Goal: Task Accomplishment & Management: Manage account settings

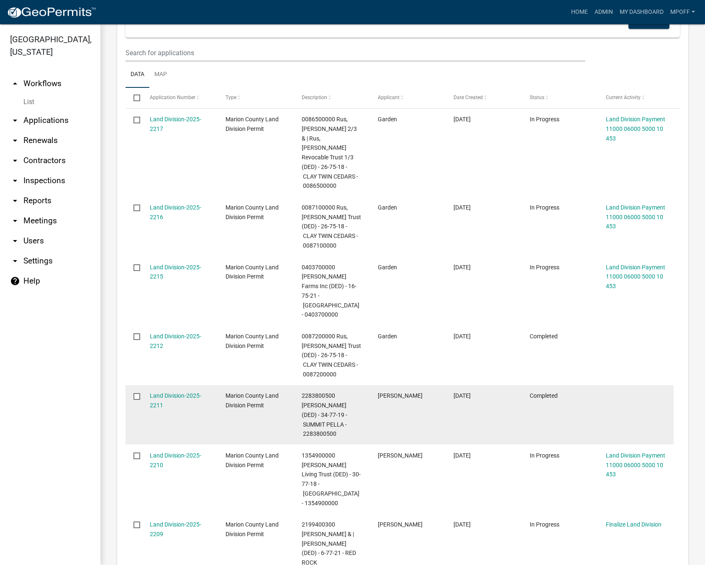
scroll to position [669, 0]
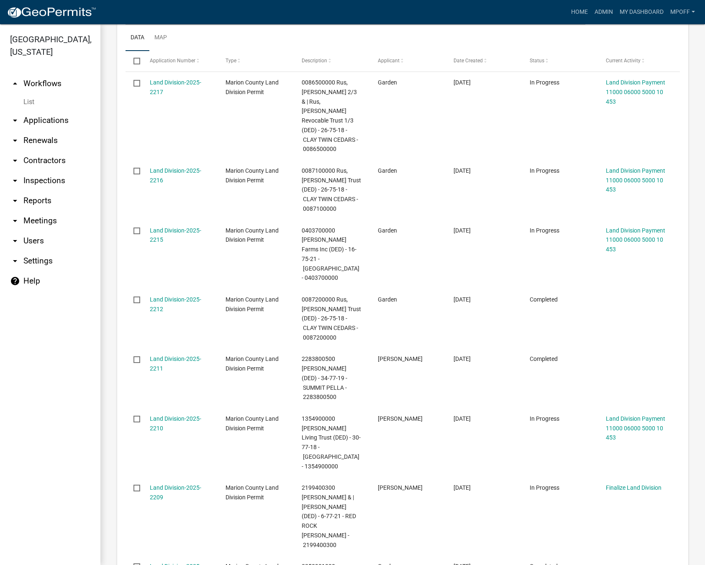
click at [26, 94] on link "List" at bounding box center [50, 102] width 100 height 17
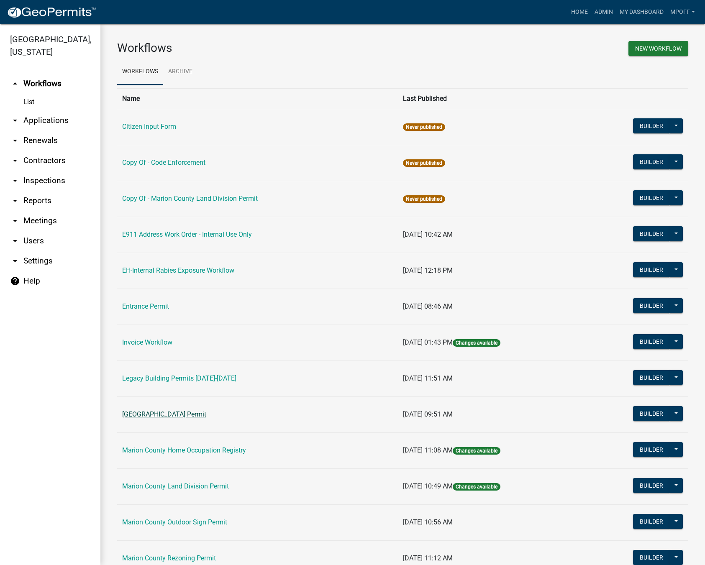
click at [148, 411] on link "[GEOGRAPHIC_DATA] Permit" at bounding box center [164, 414] width 84 height 8
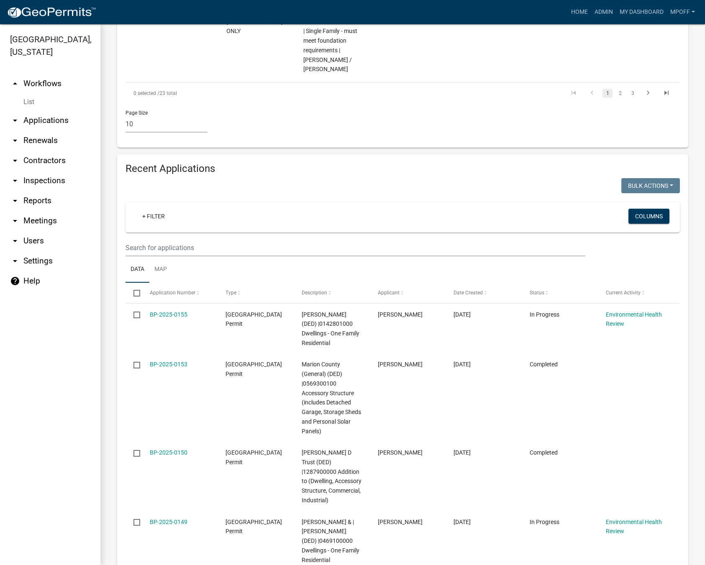
scroll to position [1000, 0]
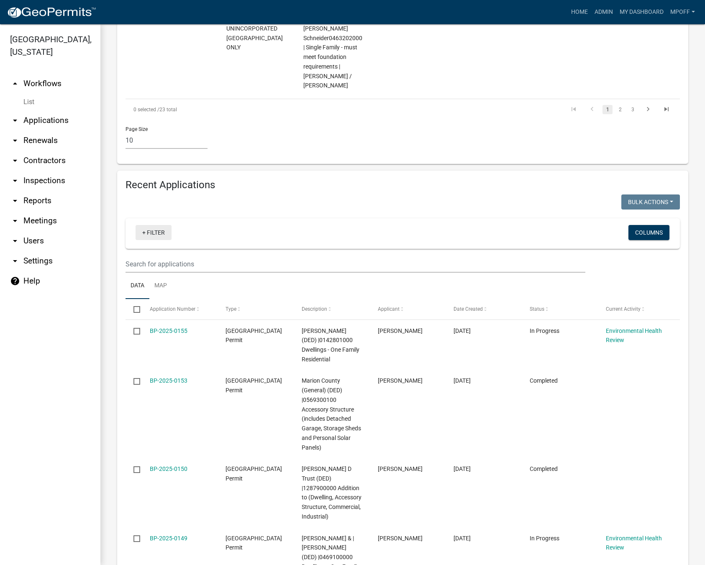
click at [152, 225] on link "+ Filter" at bounding box center [154, 232] width 36 height 15
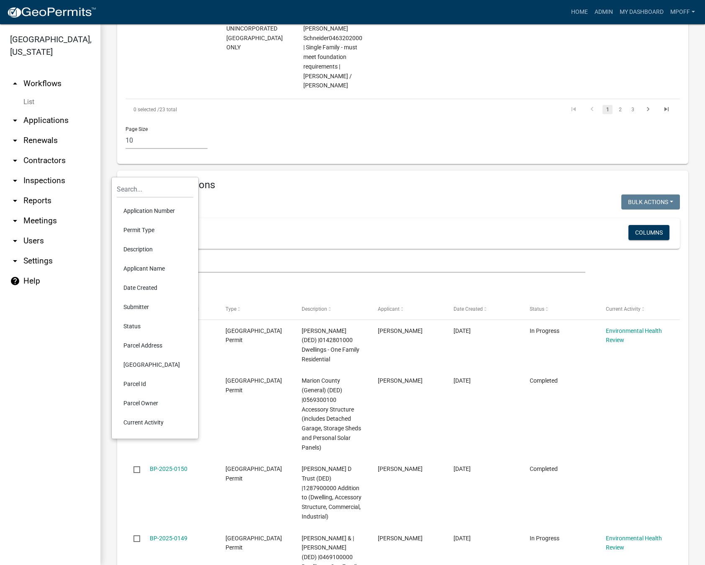
click at [138, 327] on li "Status" at bounding box center [155, 326] width 77 height 19
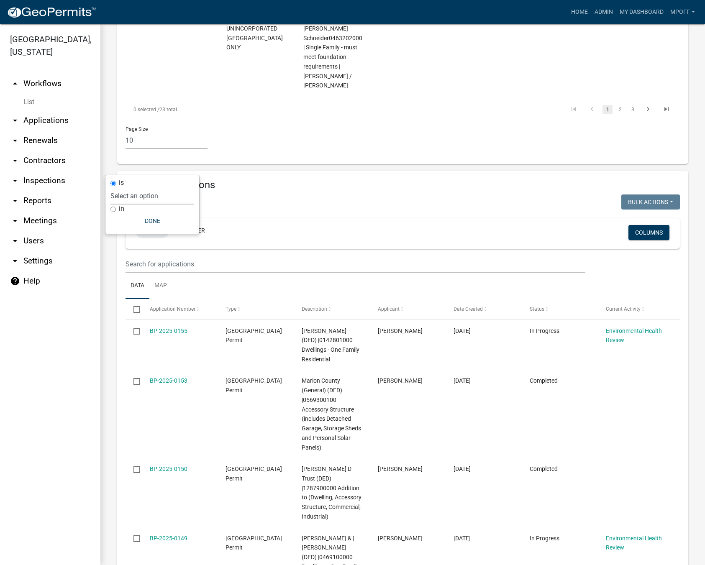
click at [150, 195] on select "Select an option Not Started In Progress Completed Expired Locked Withdrawn Voi…" at bounding box center [152, 195] width 84 height 17
select select "1"
click at [128, 187] on select "Select an option Not Started In Progress Completed Expired Locked Withdrawn Voi…" at bounding box center [152, 195] width 84 height 17
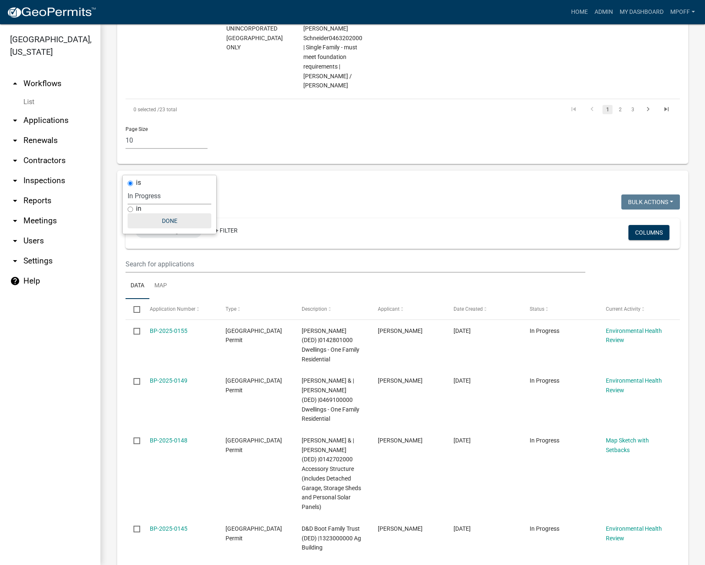
click at [168, 223] on button "Done" at bounding box center [170, 220] width 84 height 15
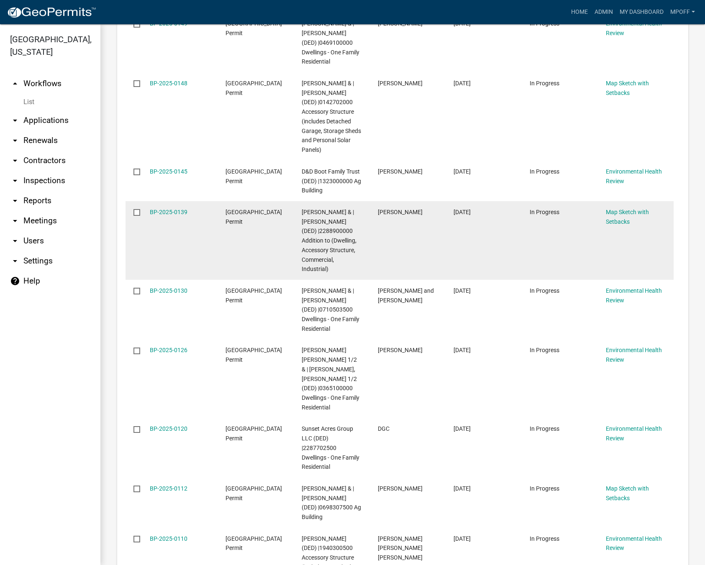
scroll to position [1445, 0]
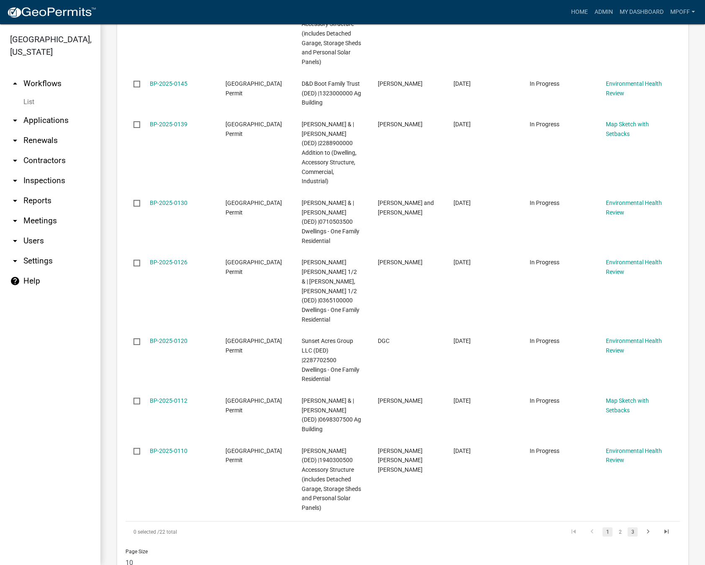
click at [627, 527] on link "3" at bounding box center [632, 531] width 10 height 9
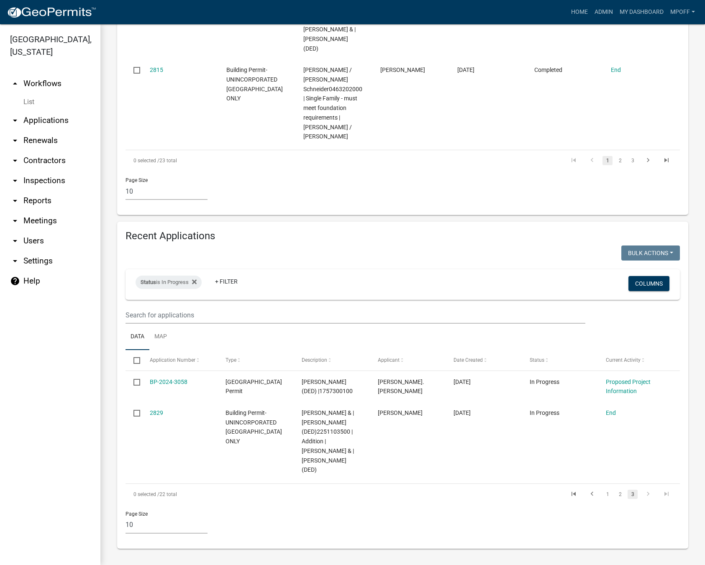
scroll to position [872, 0]
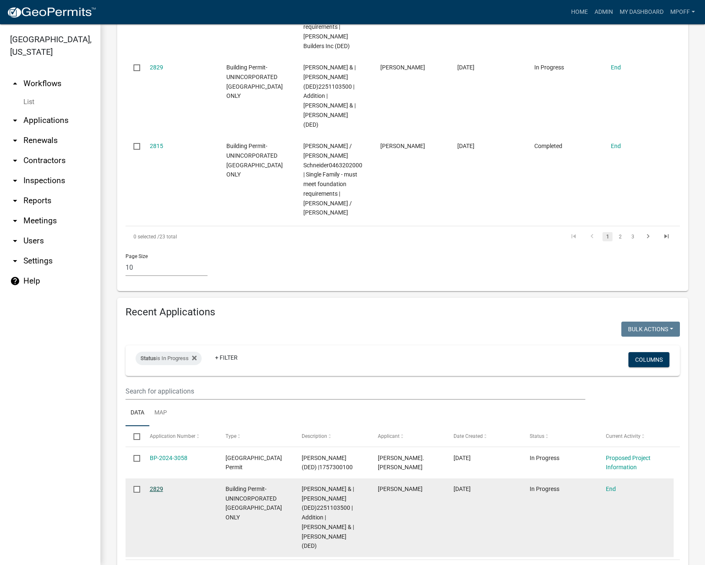
click at [153, 486] on link "2829" at bounding box center [156, 489] width 13 height 7
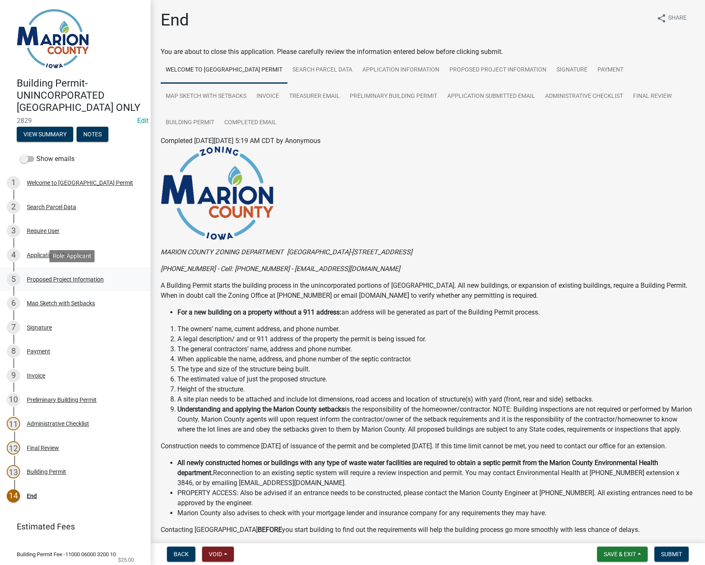
click at [61, 281] on div "Proposed Project Information" at bounding box center [65, 279] width 77 height 6
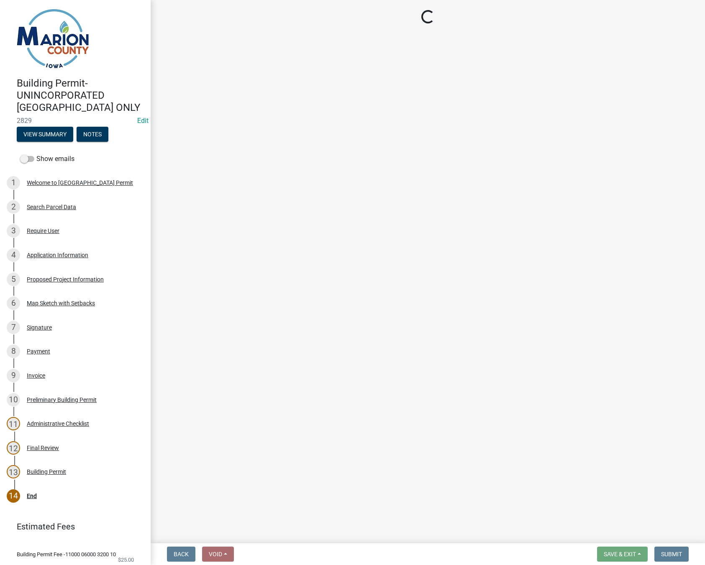
select select "7ee9b347-9d60-4880-bc15-13e3f262939b"
select select "c01c0ffe-a9ad-46ba-80d8-07ee8e46f3b2"
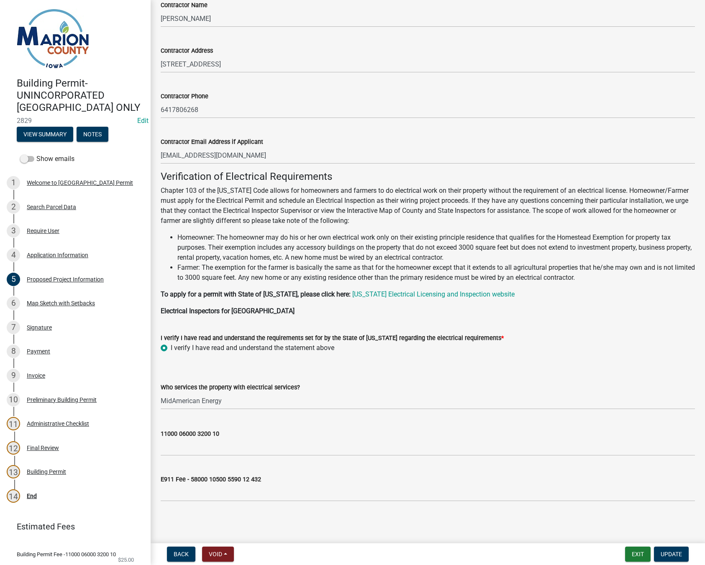
scroll to position [734, 0]
click at [51, 302] on div "Map Sketch with Setbacks" at bounding box center [61, 303] width 68 height 6
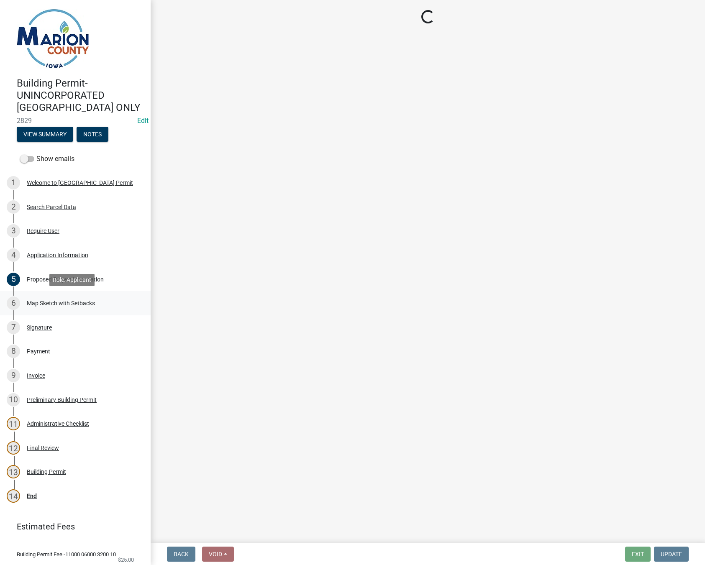
scroll to position [0, 0]
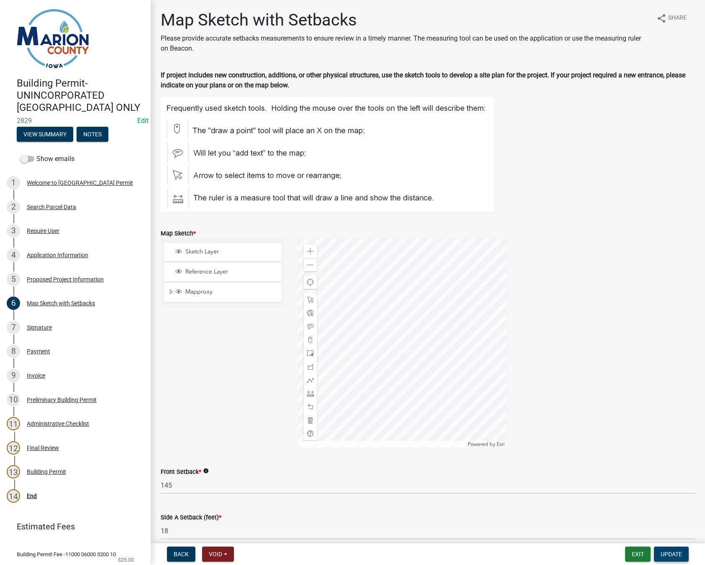
click at [669, 554] on span "Update" at bounding box center [670, 554] width 21 height 7
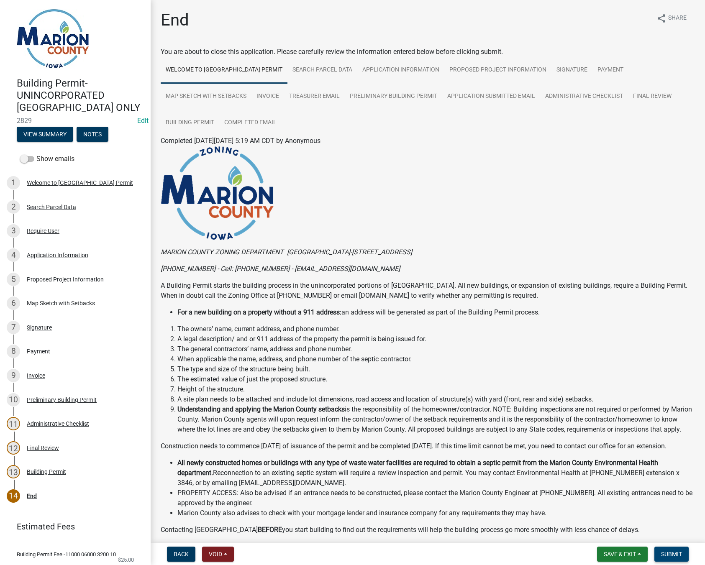
click at [669, 554] on span "Submit" at bounding box center [671, 554] width 21 height 7
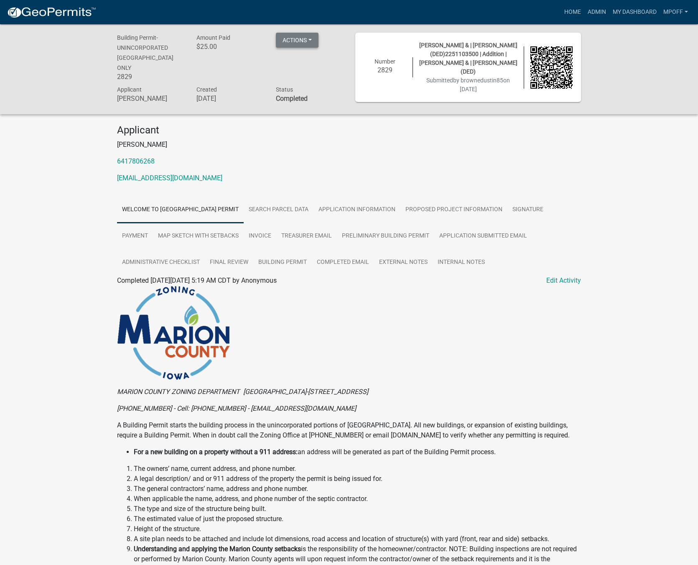
click at [316, 41] on button "Actions" at bounding box center [297, 40] width 43 height 15
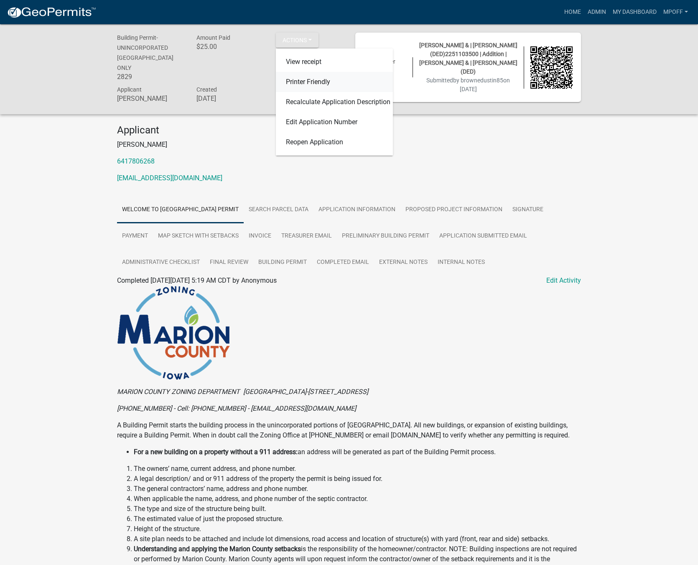
click at [293, 82] on link "Printer Friendly" at bounding box center [334, 82] width 117 height 20
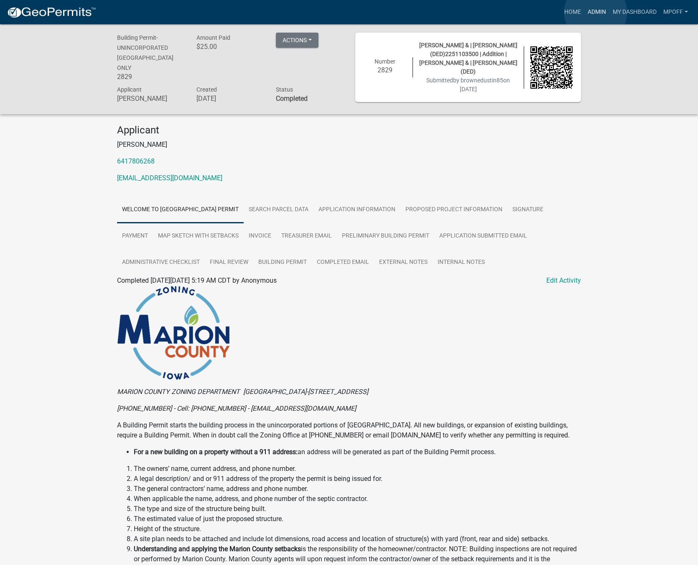
click at [596, 13] on link "Admin" at bounding box center [597, 12] width 25 height 16
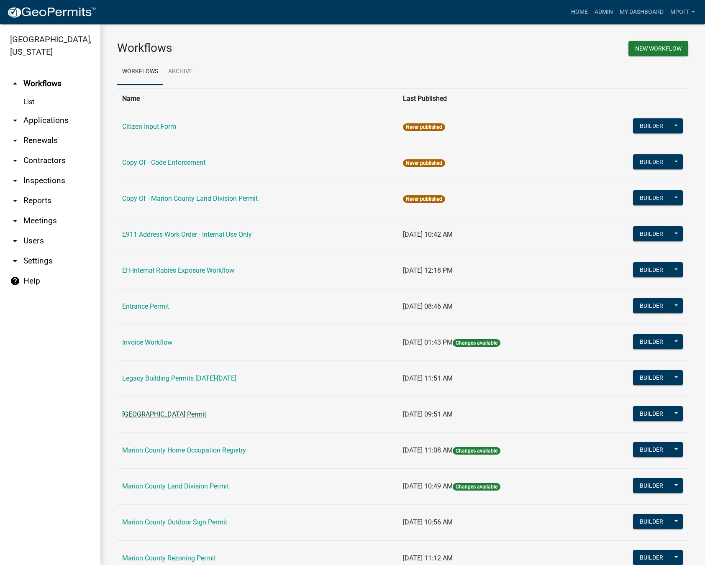
click at [145, 417] on link "[GEOGRAPHIC_DATA] Permit" at bounding box center [164, 414] width 84 height 8
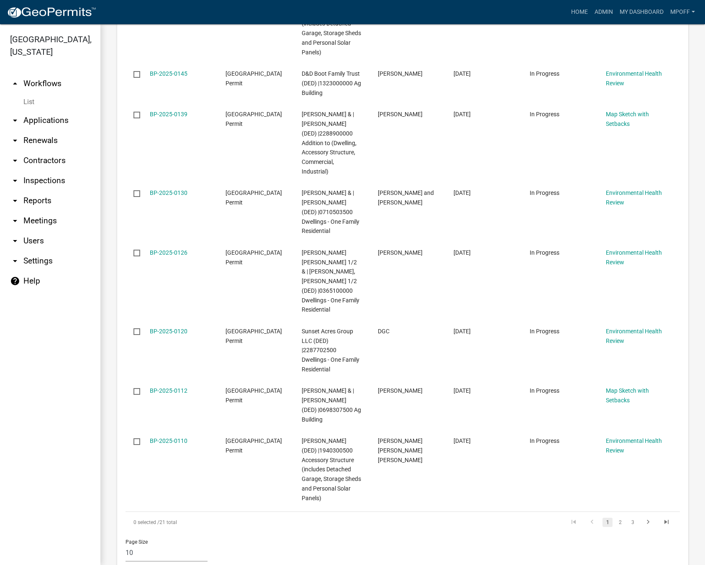
scroll to position [1483, 0]
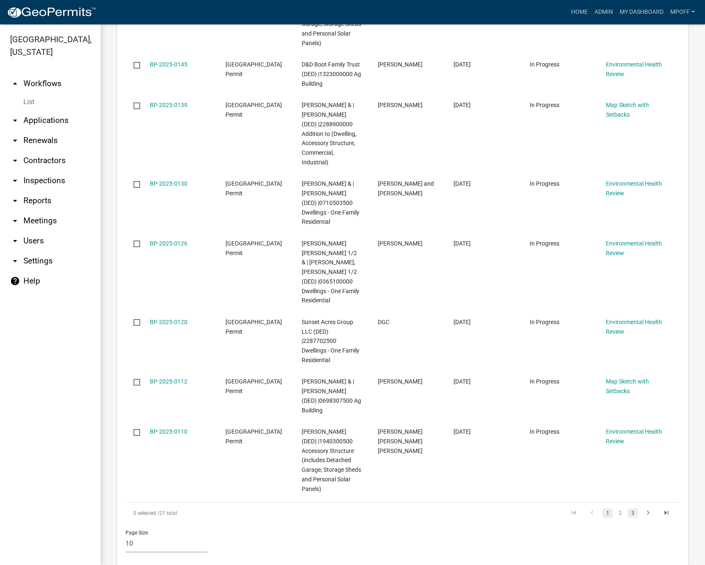
click at [627, 509] on link "3" at bounding box center [632, 513] width 10 height 9
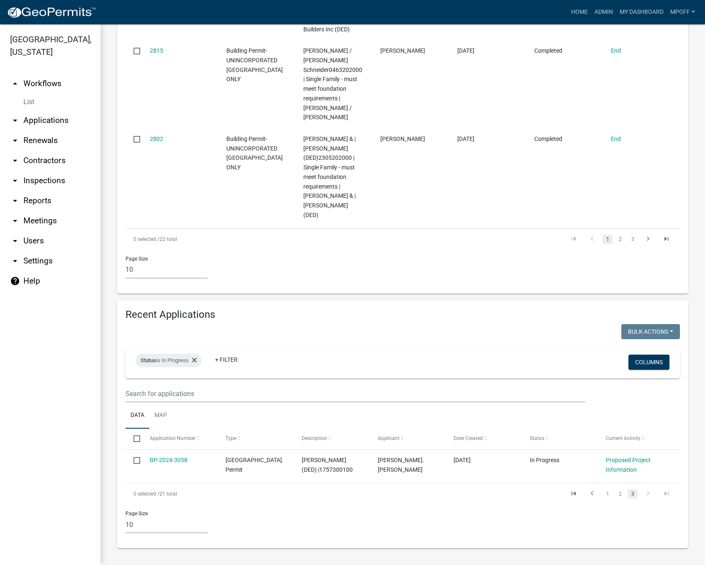
scroll to position [841, 0]
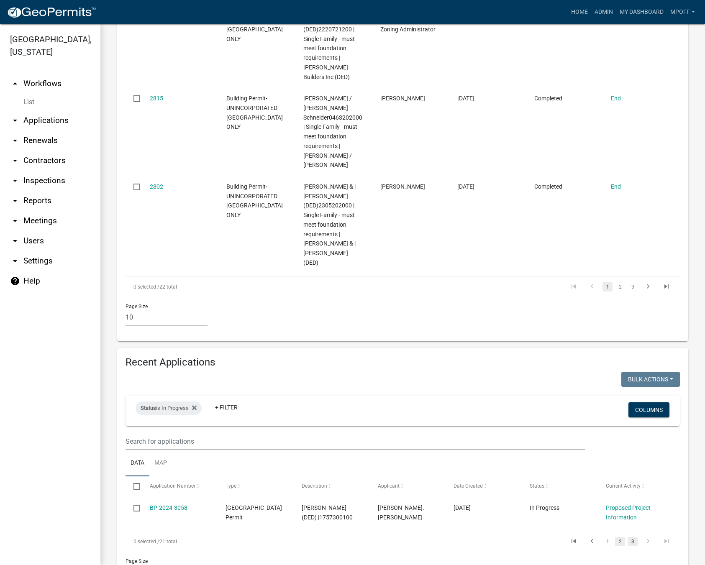
click at [615, 537] on link "2" at bounding box center [620, 541] width 10 height 9
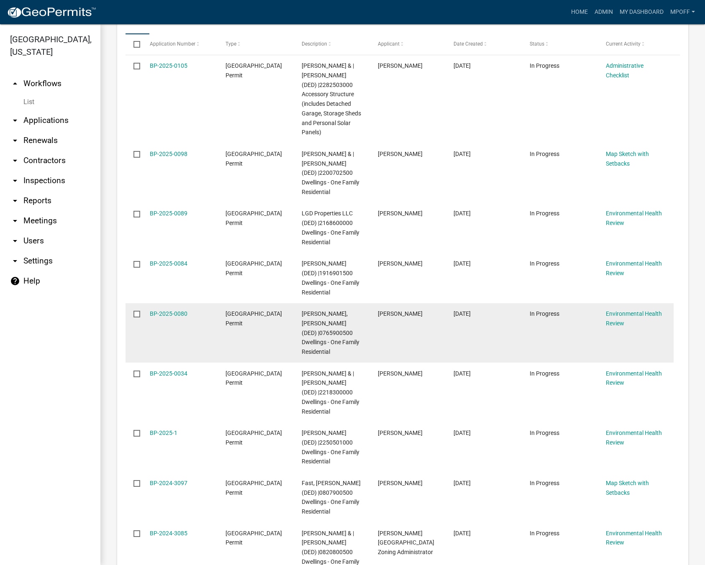
scroll to position [1397, 0]
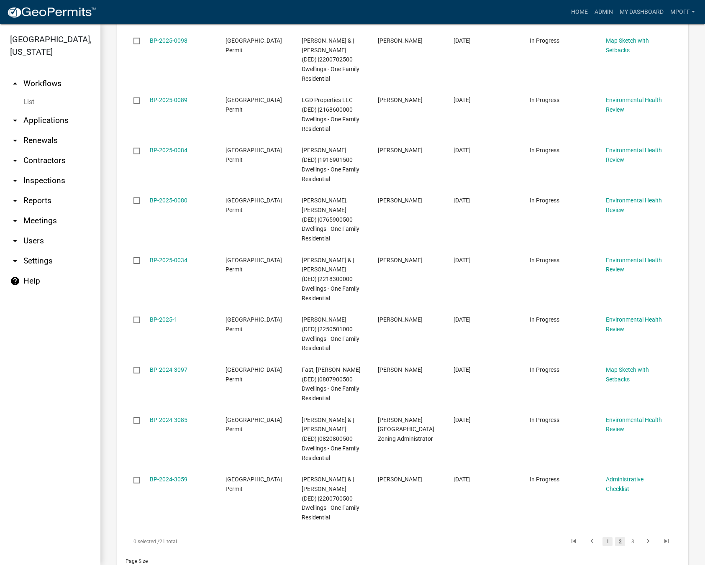
click at [602, 537] on link "1" at bounding box center [607, 541] width 10 height 9
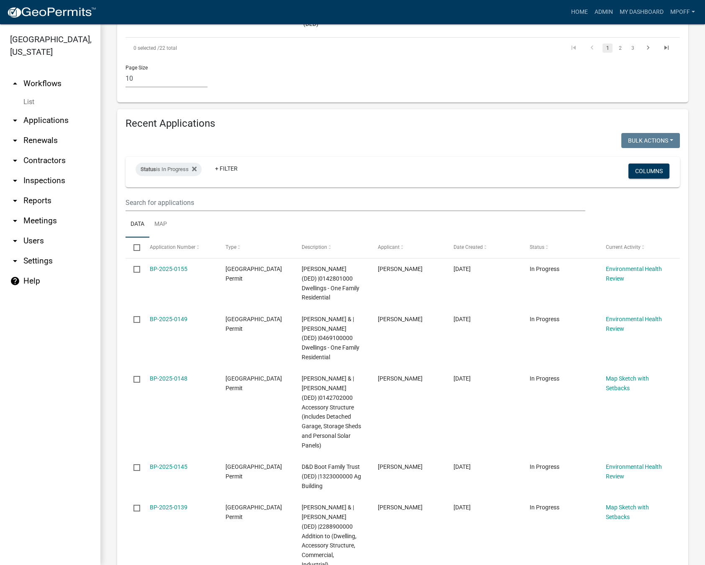
scroll to position [1064, 0]
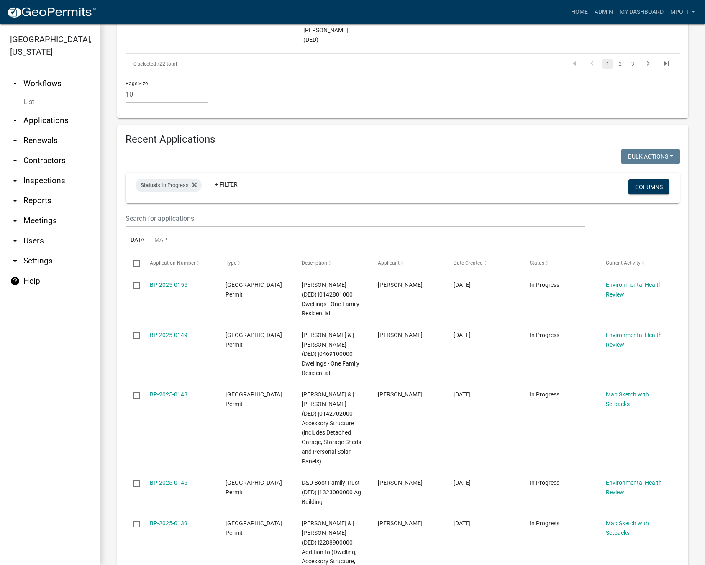
click at [33, 94] on link "List" at bounding box center [50, 102] width 100 height 17
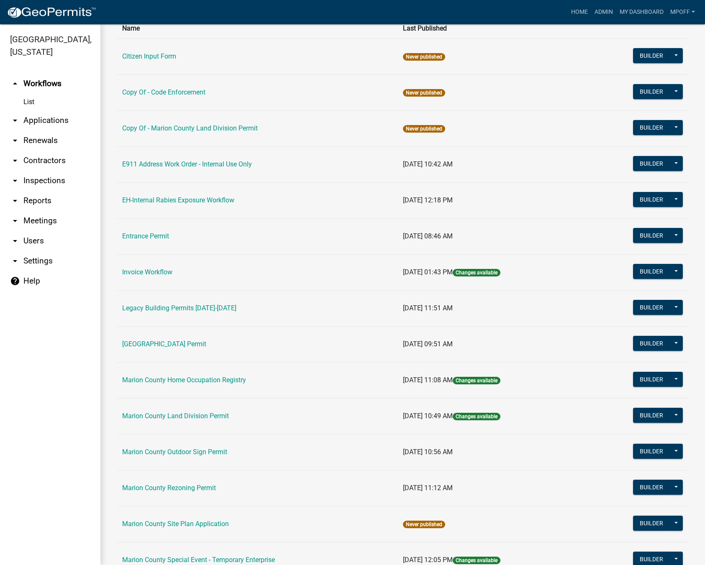
scroll to position [84, 0]
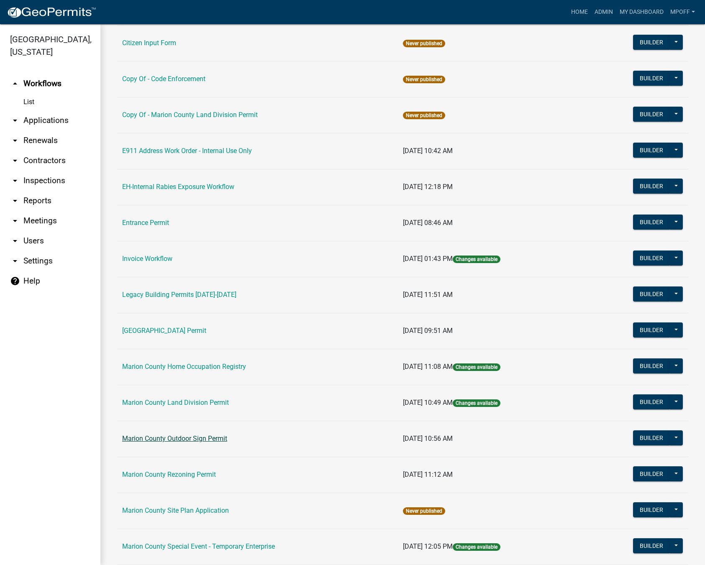
click at [183, 439] on link "Marion County Outdoor Sign Permit" at bounding box center [174, 439] width 105 height 8
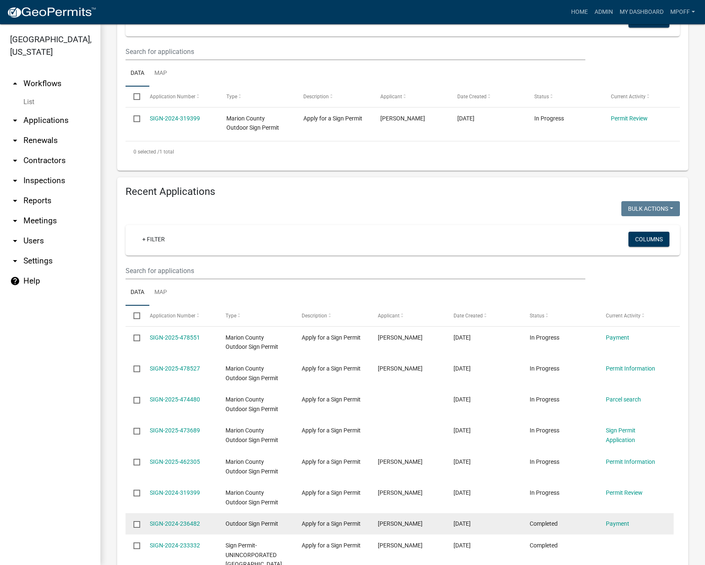
scroll to position [167, 0]
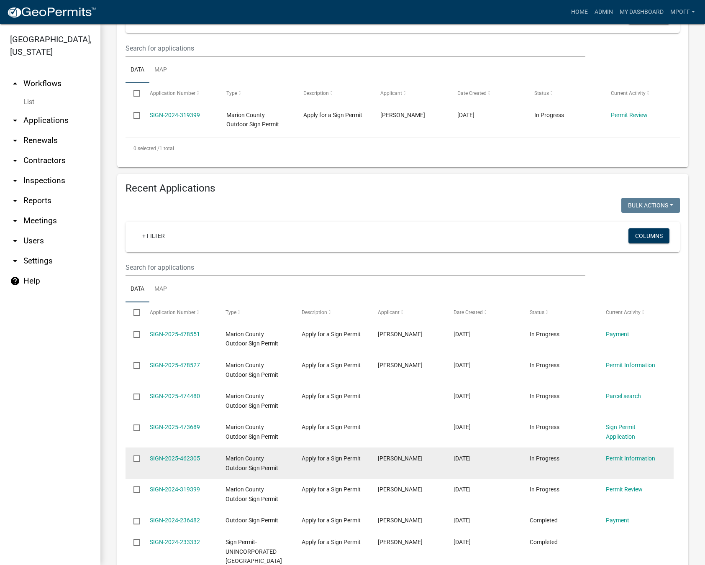
click at [138, 460] on input "checkbox" at bounding box center [135, 457] width 5 height 5
checkbox input "true"
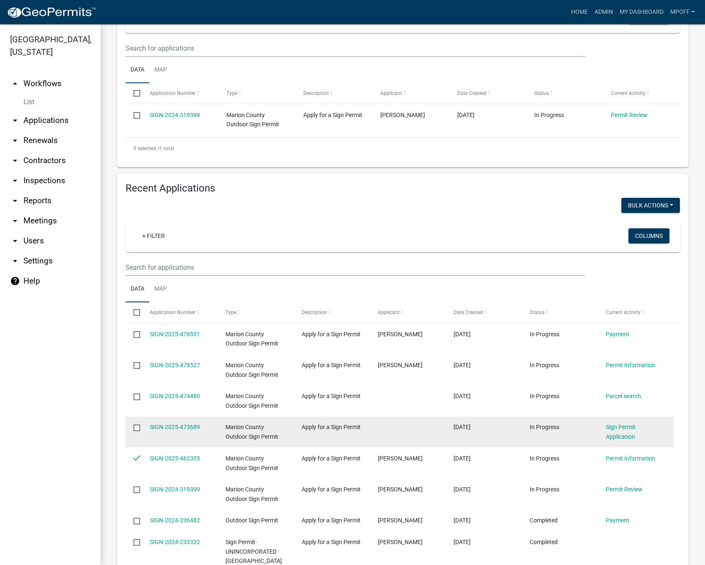
click at [138, 427] on input "checkbox" at bounding box center [135, 427] width 5 height 5
checkbox input "true"
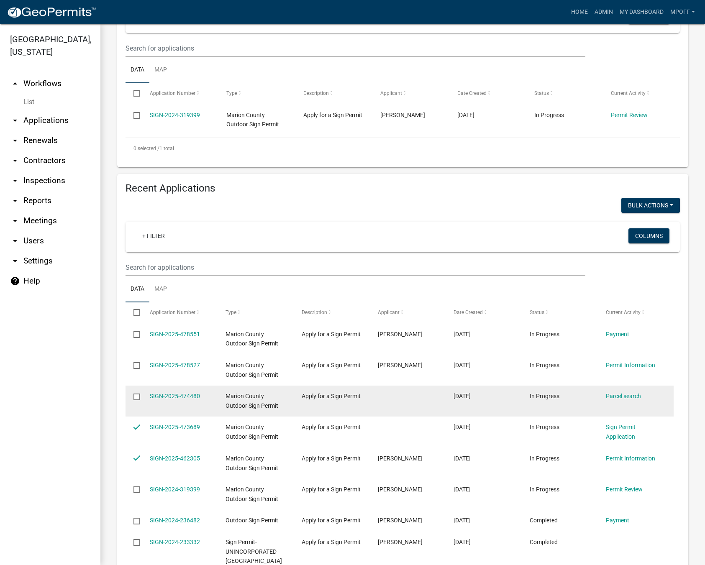
click at [136, 396] on input "checkbox" at bounding box center [135, 396] width 5 height 5
checkbox input "true"
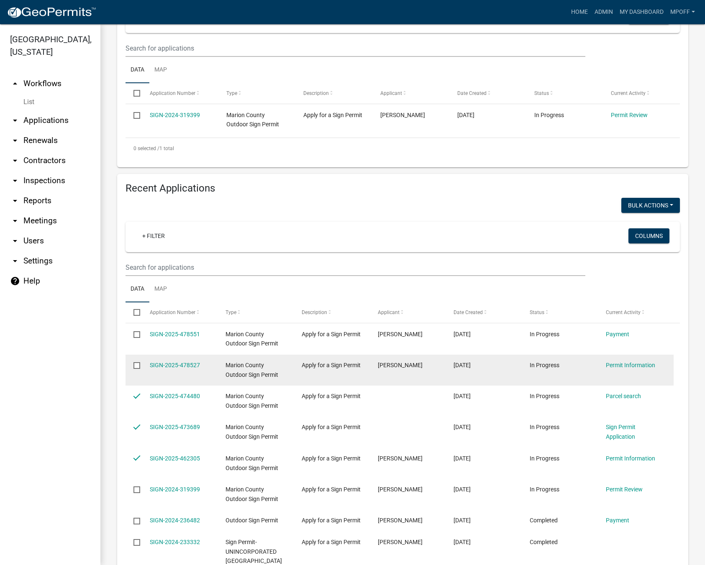
click at [135, 366] on input "checkbox" at bounding box center [135, 364] width 5 height 5
checkbox input "true"
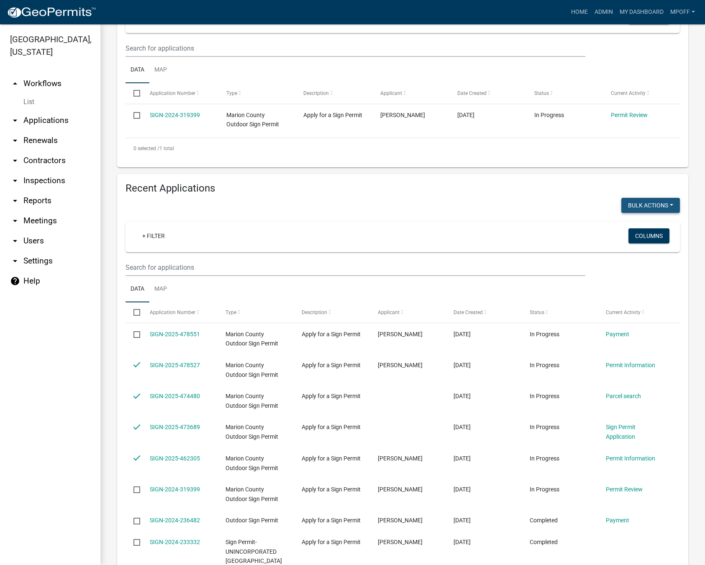
click at [663, 207] on button "Bulk Actions" at bounding box center [650, 205] width 59 height 15
click at [471, 231] on div "+ Filter" at bounding box center [311, 236] width 364 height 17
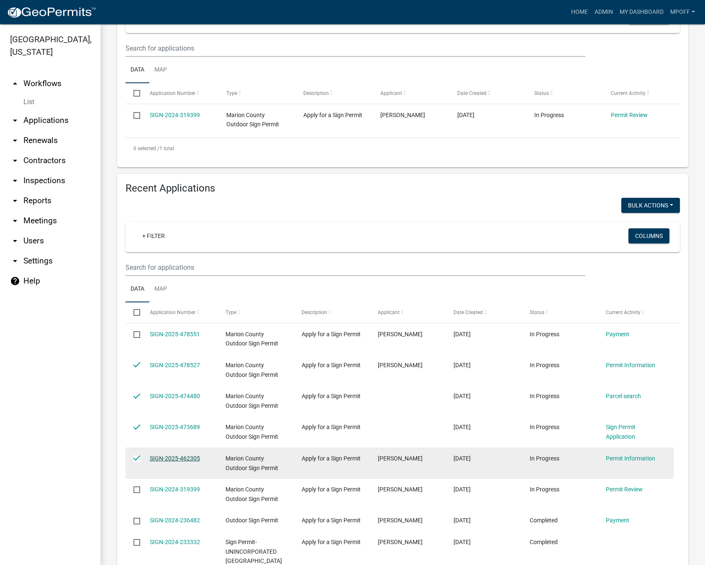
click at [171, 456] on link "SIGN-2025-462305" at bounding box center [175, 458] width 50 height 7
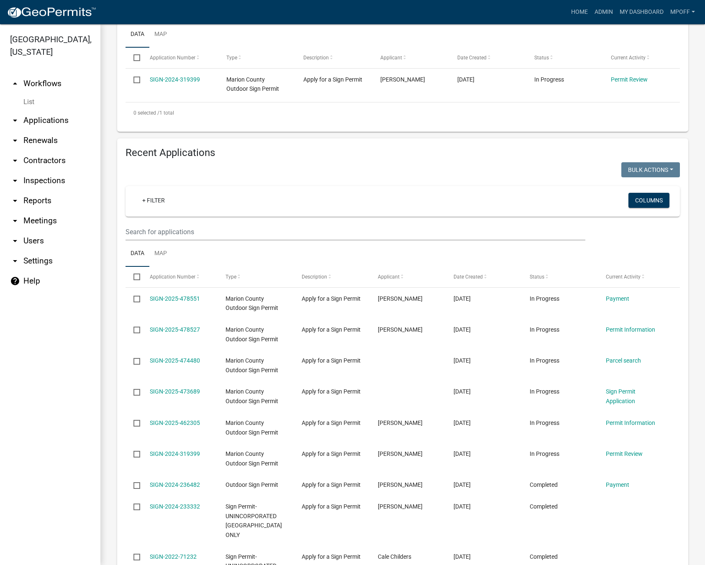
scroll to position [209, 0]
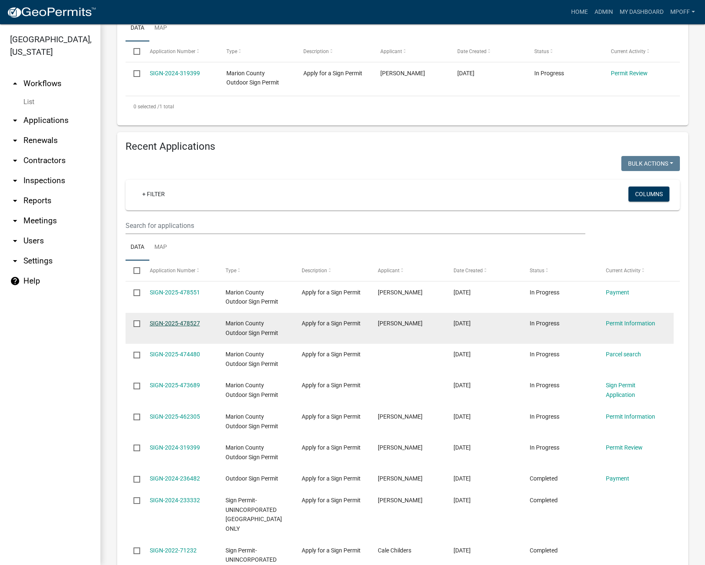
click at [159, 322] on link "SIGN-2025-478527" at bounding box center [175, 323] width 50 height 7
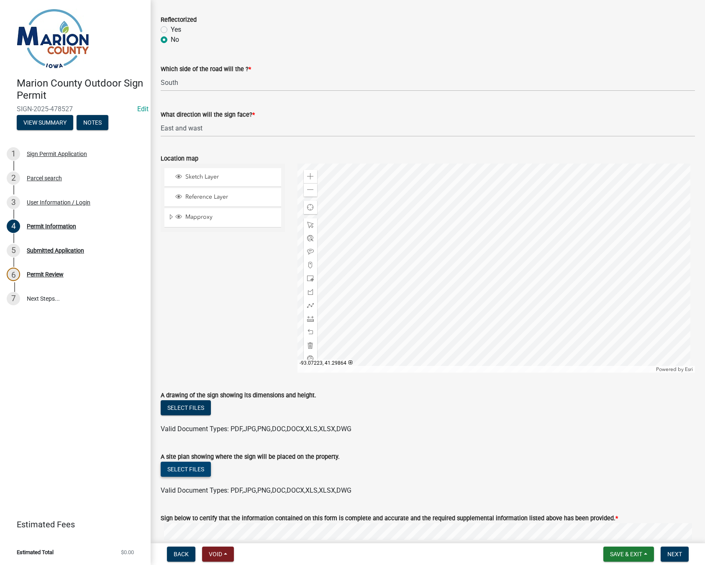
scroll to position [1631, 0]
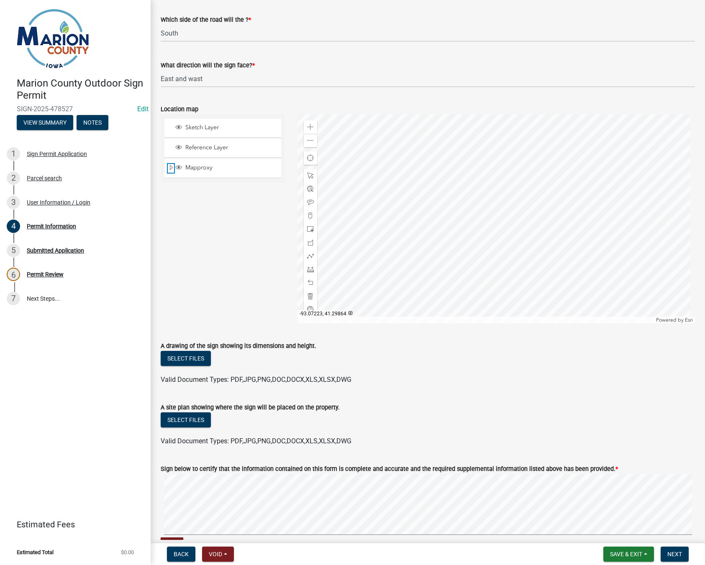
click at [171, 169] on span "Expand" at bounding box center [171, 168] width 7 height 8
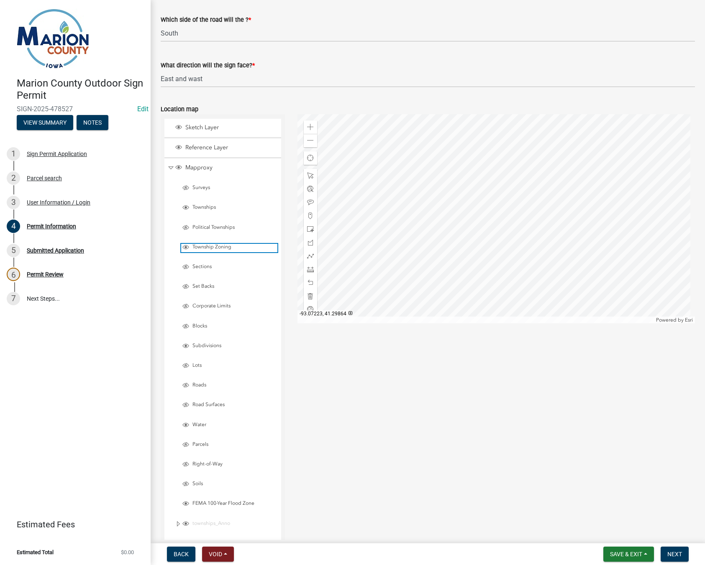
click at [188, 248] on span "Layer List" at bounding box center [185, 247] width 7 height 7
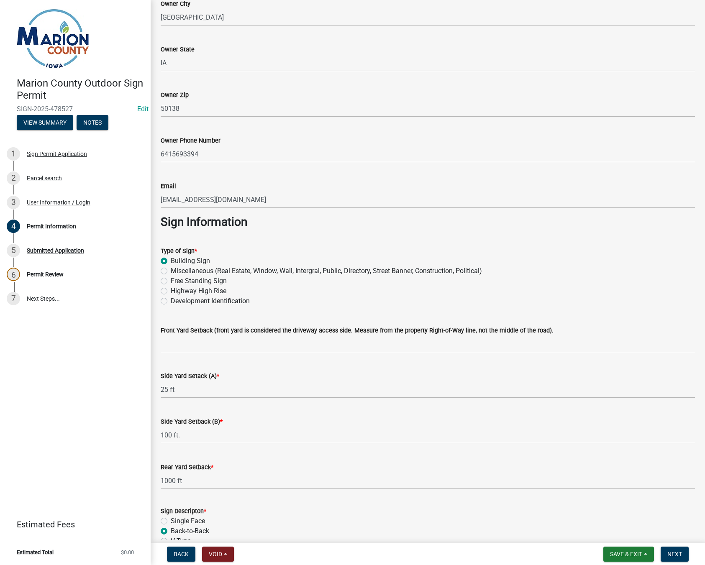
scroll to position [650, 0]
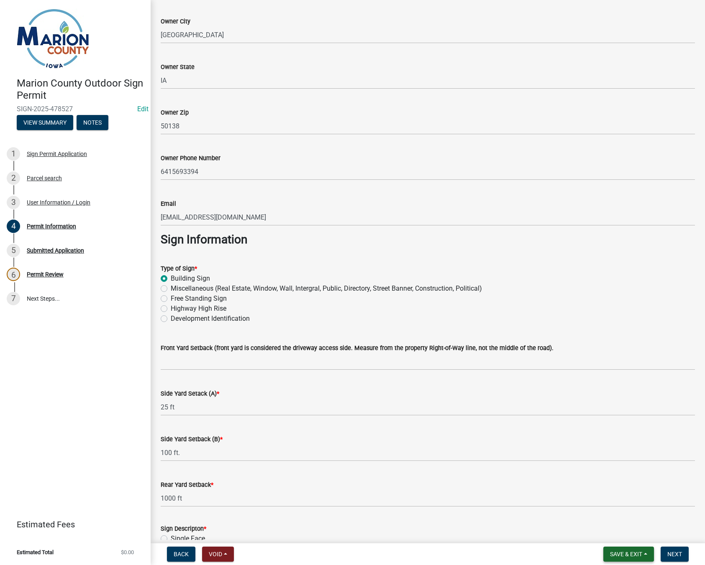
click at [643, 552] on button "Save & Exit" at bounding box center [628, 554] width 51 height 15
click at [611, 537] on button "Save & Exit" at bounding box center [620, 532] width 67 height 20
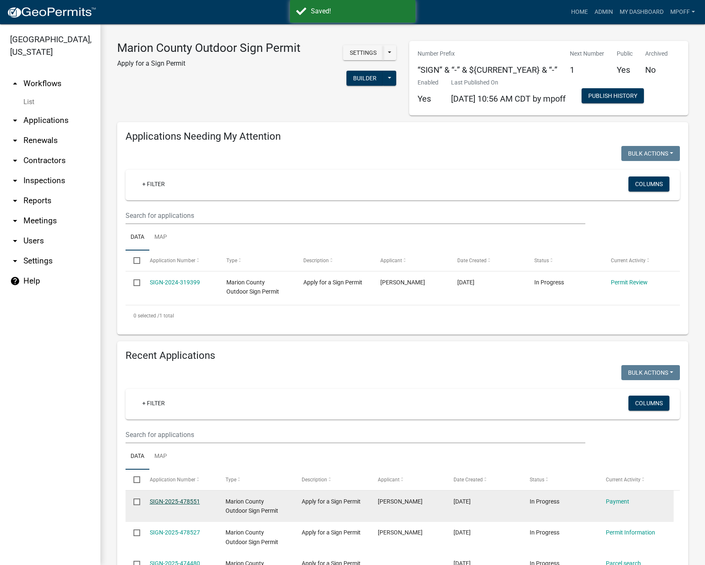
click at [167, 501] on link "SIGN-2025-478551" at bounding box center [175, 501] width 50 height 7
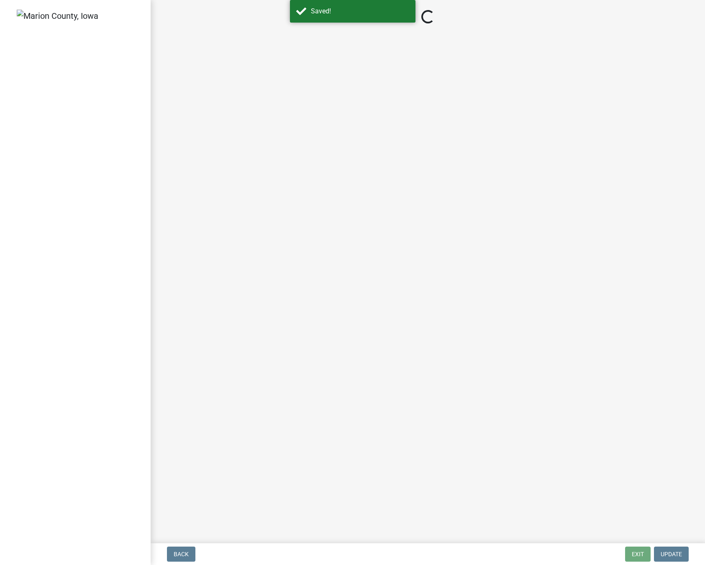
select select "3: 3"
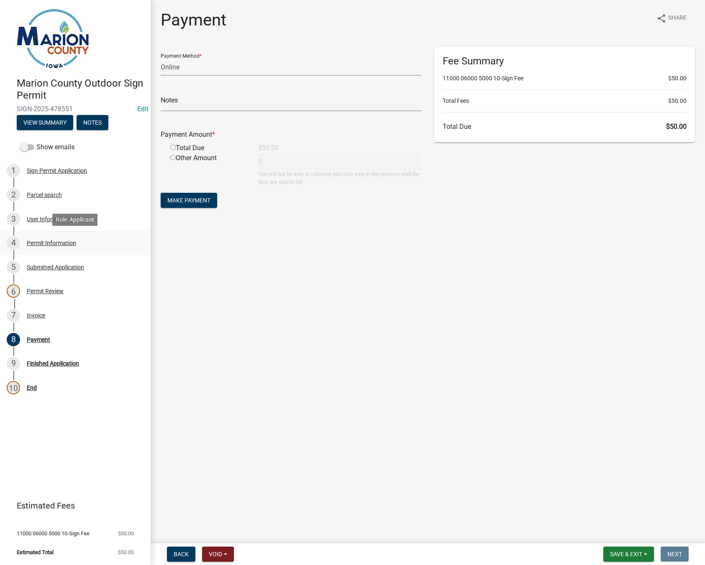
click at [40, 237] on div "4 Permit Information" at bounding box center [72, 242] width 130 height 13
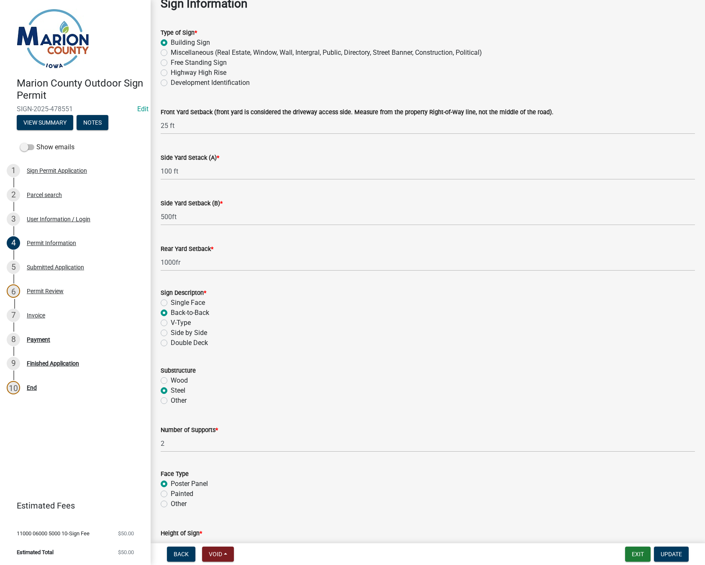
scroll to position [878, 0]
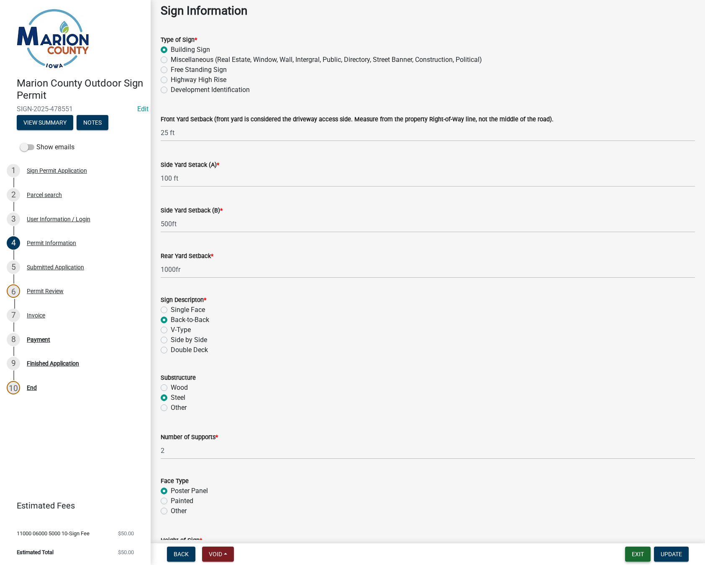
click at [641, 553] on button "Exit" at bounding box center [638, 554] width 26 height 15
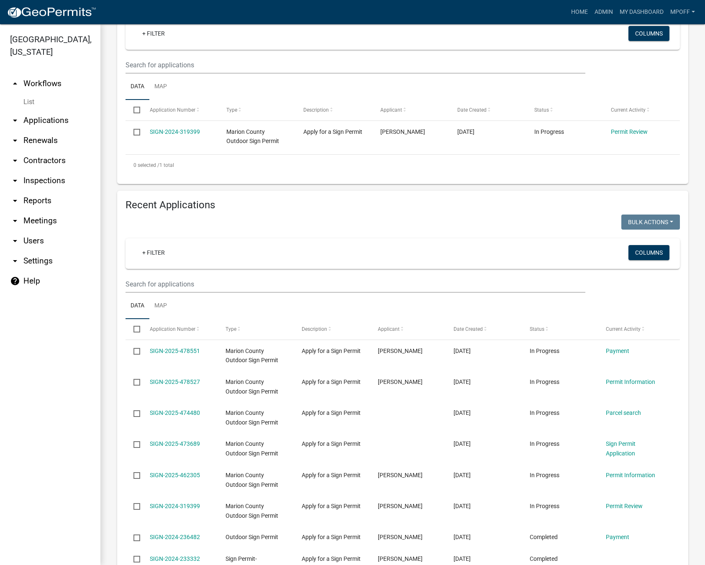
scroll to position [167, 0]
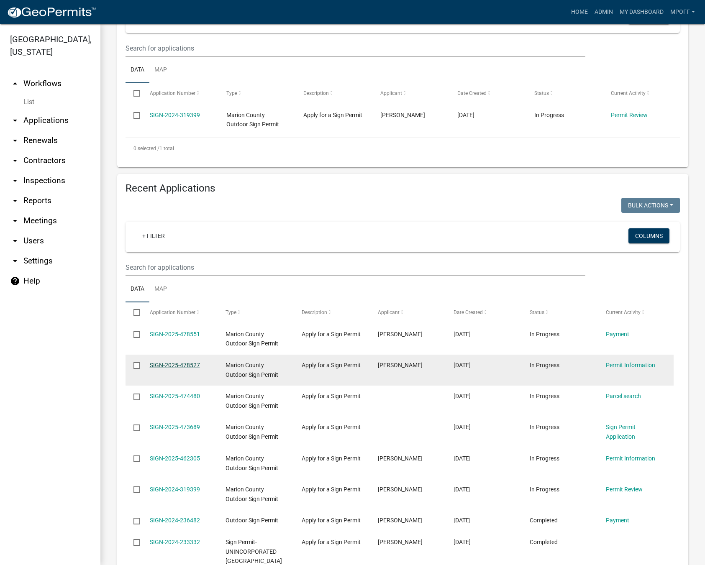
click at [173, 362] on link "SIGN-2025-478527" at bounding box center [175, 365] width 50 height 7
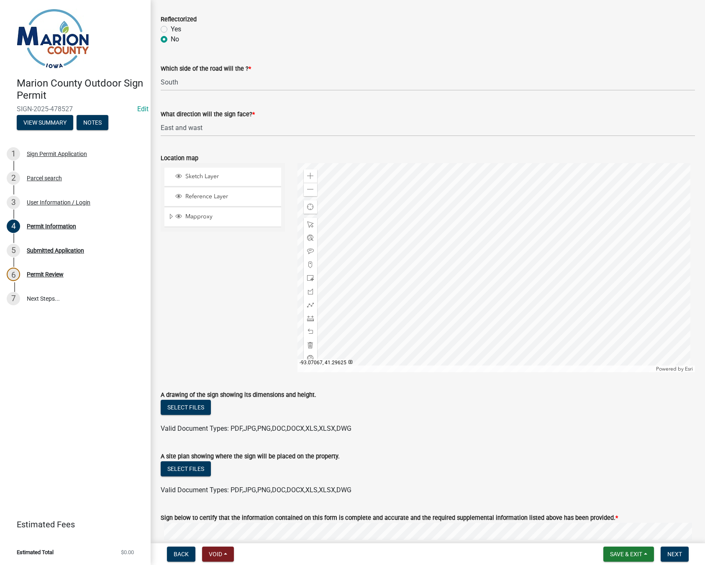
scroll to position [1589, 0]
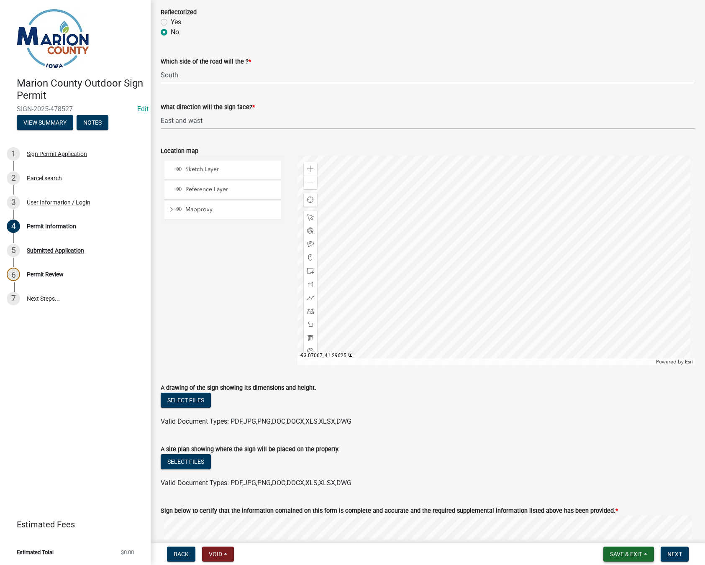
click at [642, 551] on button "Save & Exit" at bounding box center [628, 554] width 51 height 15
click at [621, 535] on button "Save & Exit" at bounding box center [620, 532] width 67 height 20
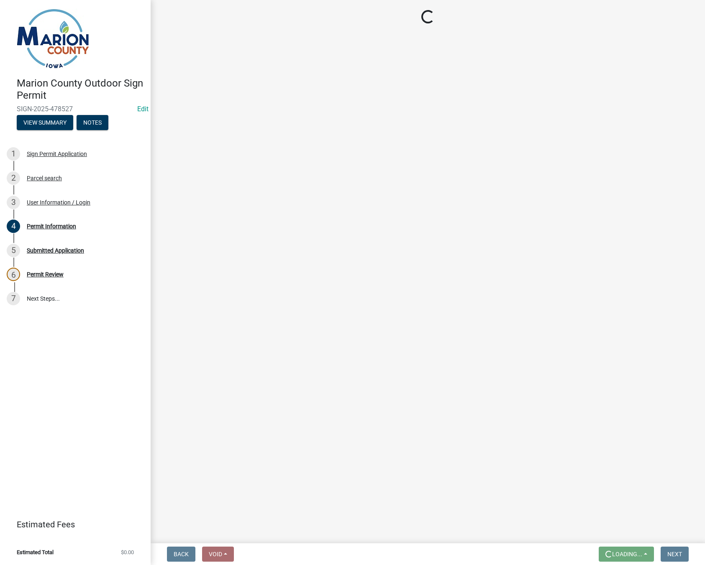
scroll to position [0, 0]
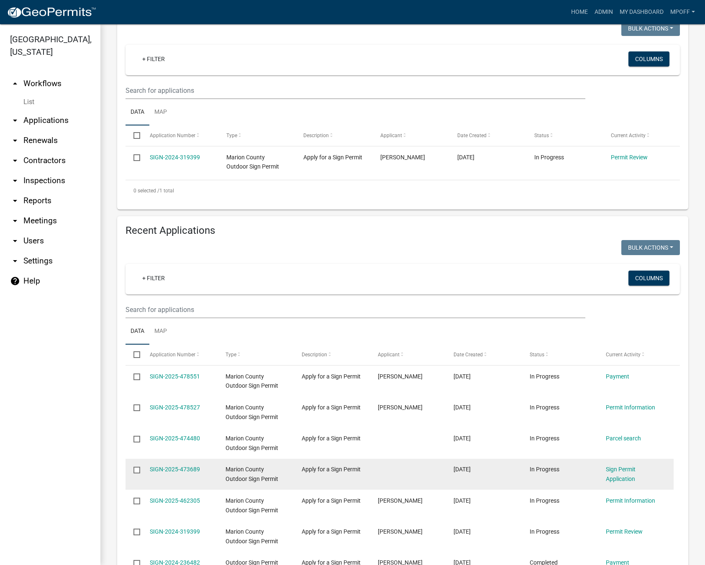
scroll to position [125, 0]
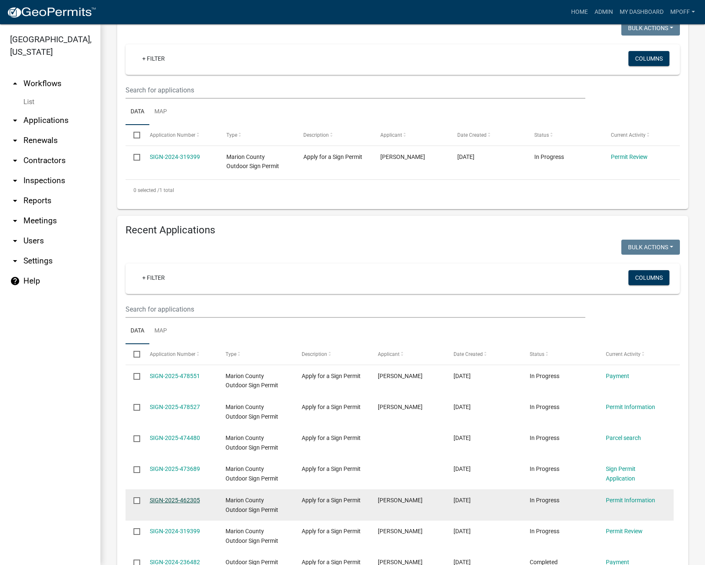
click at [184, 499] on link "SIGN-2025-462305" at bounding box center [175, 500] width 50 height 7
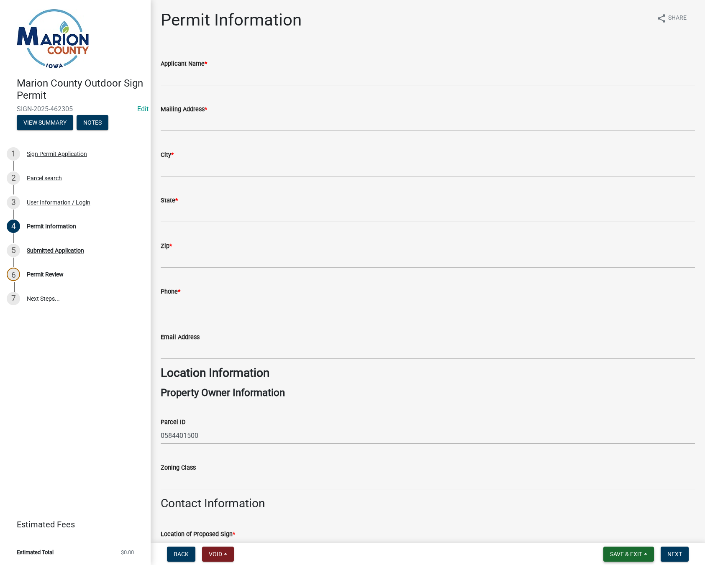
click at [636, 551] on span "Save & Exit" at bounding box center [626, 554] width 32 height 7
click at [624, 533] on button "Save & Exit" at bounding box center [620, 532] width 67 height 20
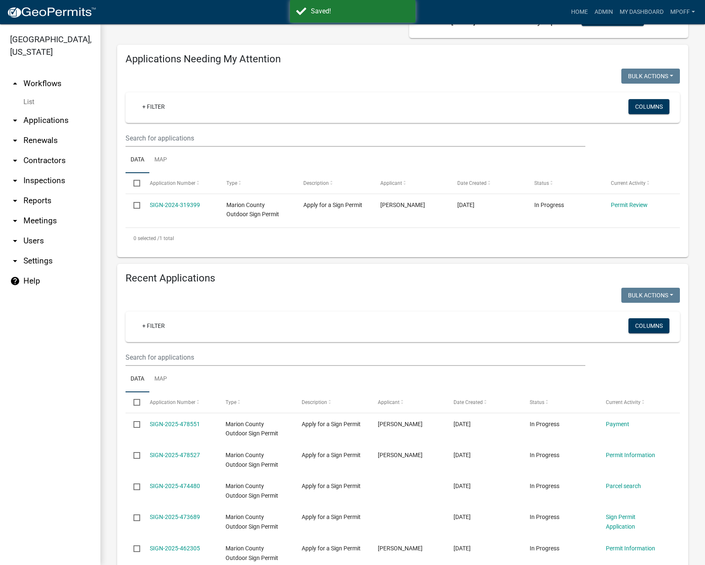
scroll to position [167, 0]
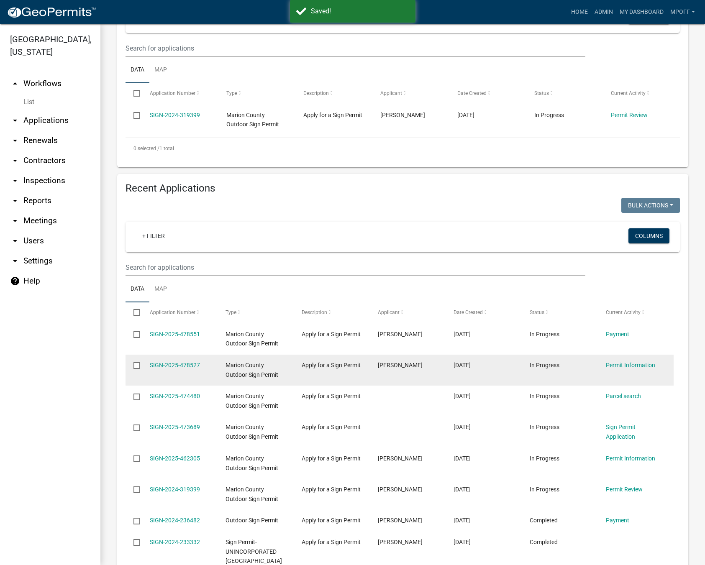
click at [139, 365] on input "checkbox" at bounding box center [135, 364] width 5 height 5
checkbox input "true"
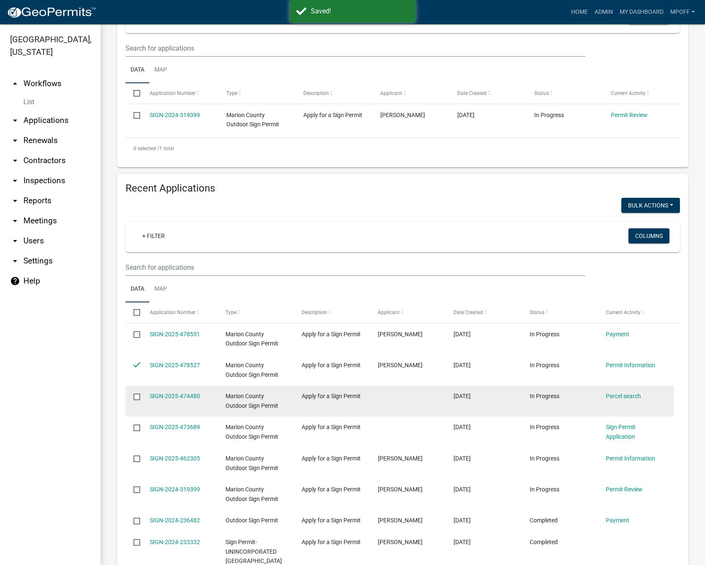
click at [138, 397] on input "checkbox" at bounding box center [135, 396] width 5 height 5
checkbox input "true"
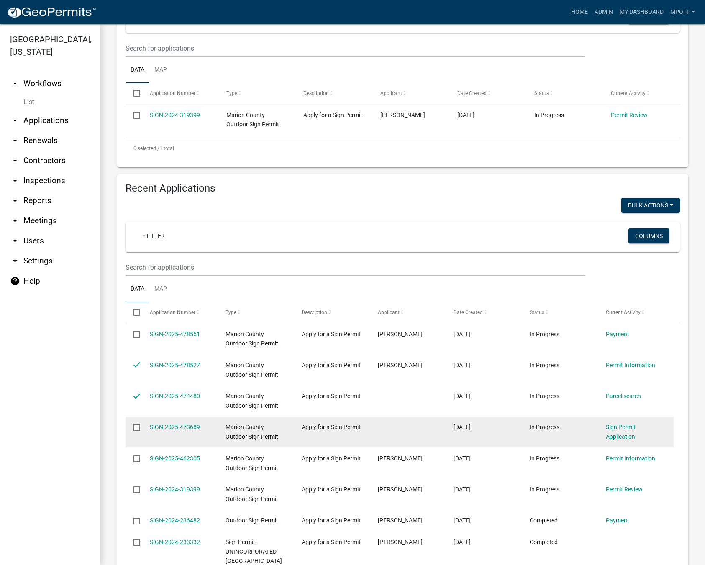
click at [137, 427] on input "checkbox" at bounding box center [135, 427] width 5 height 5
checkbox input "true"
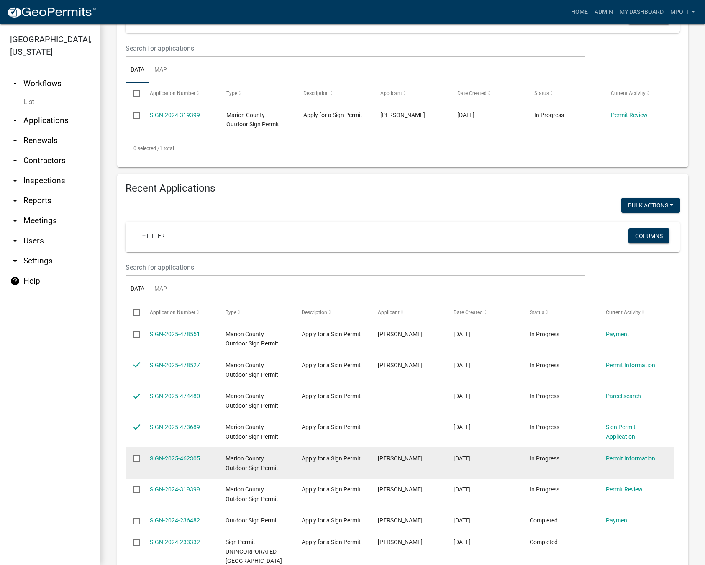
click at [136, 459] on input "checkbox" at bounding box center [135, 457] width 5 height 5
checkbox input "true"
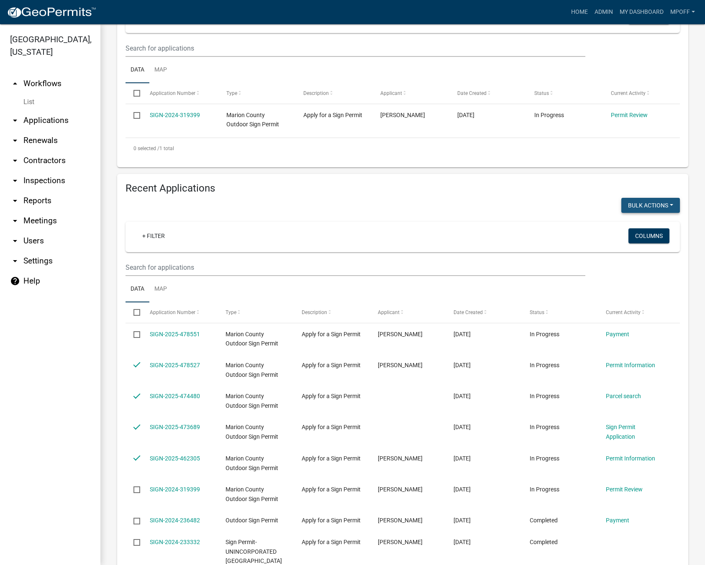
click at [665, 208] on button "Bulk Actions" at bounding box center [650, 205] width 59 height 15
click at [626, 231] on button "Void" at bounding box center [646, 227] width 67 height 20
checkbox input "false"
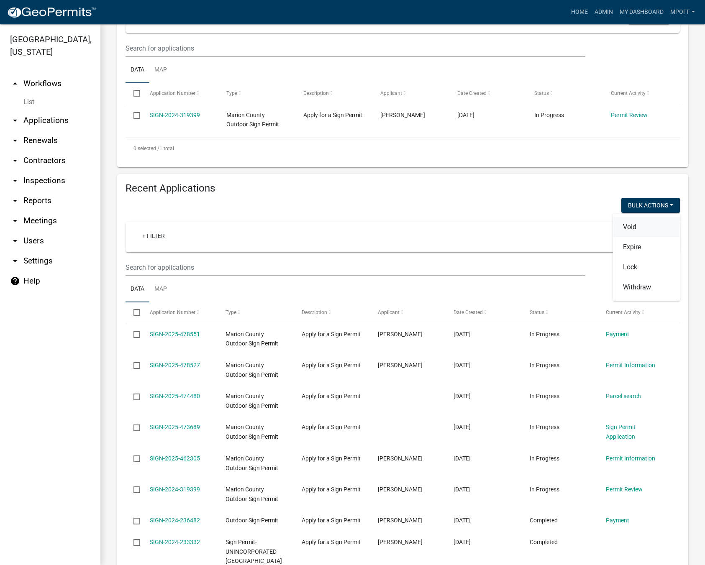
checkbox input "false"
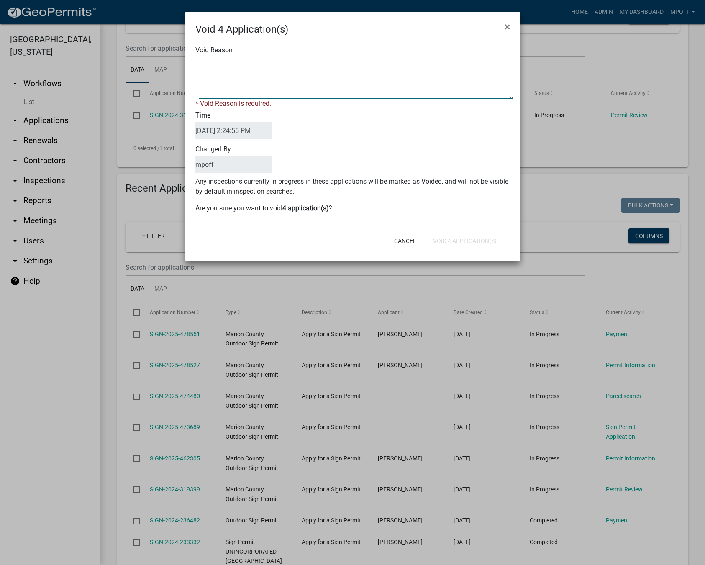
click at [222, 69] on textarea "Void Reason" at bounding box center [356, 78] width 315 height 42
type textarea "duplicates"
click at [477, 239] on div "Cancel Void 4 Application(s)" at bounding box center [407, 241] width 206 height 22
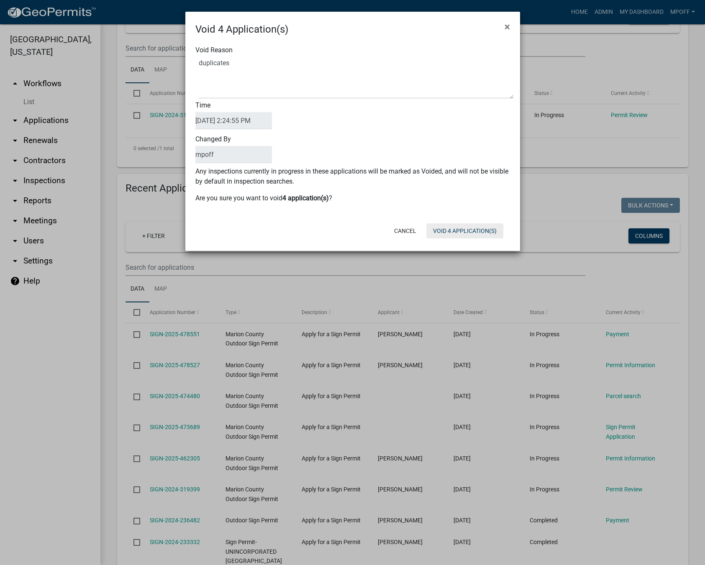
click at [474, 230] on button "Void 4 Application(s)" at bounding box center [464, 230] width 77 height 15
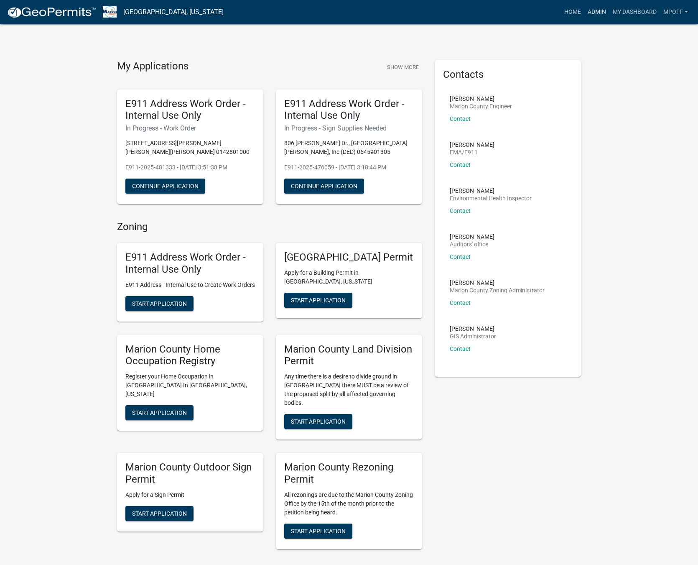
click at [593, 9] on link "Admin" at bounding box center [597, 12] width 25 height 16
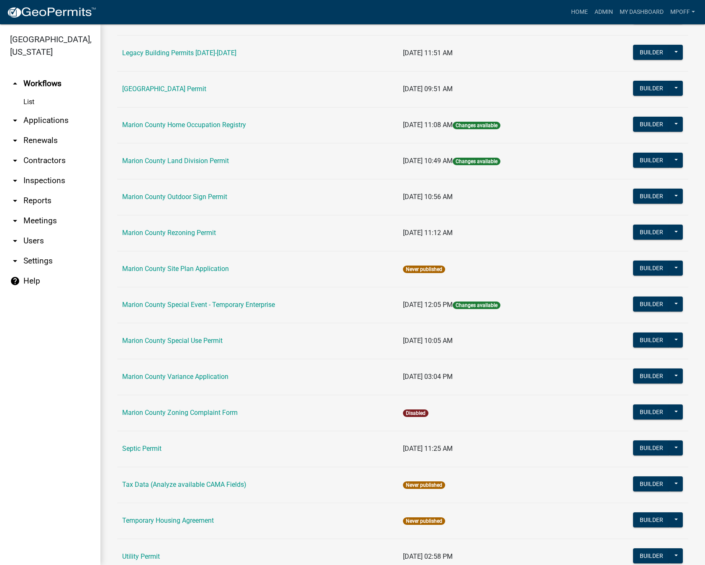
scroll to position [376, 0]
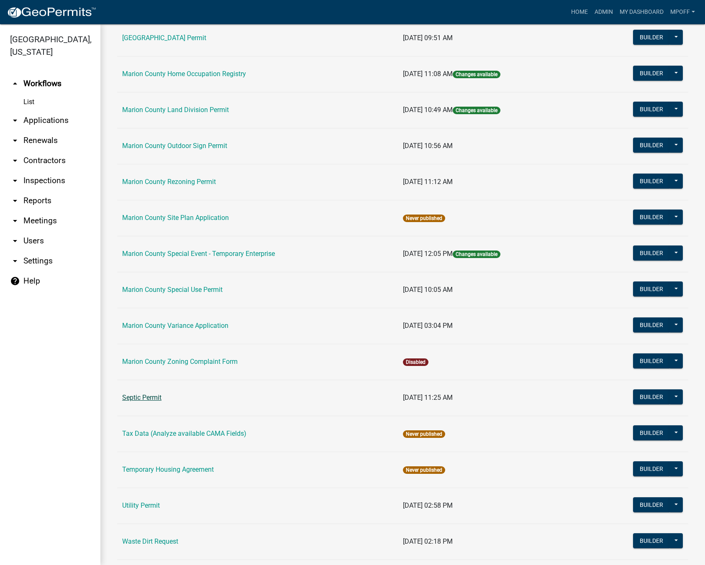
click at [149, 396] on link "Septic Permit" at bounding box center [141, 398] width 39 height 8
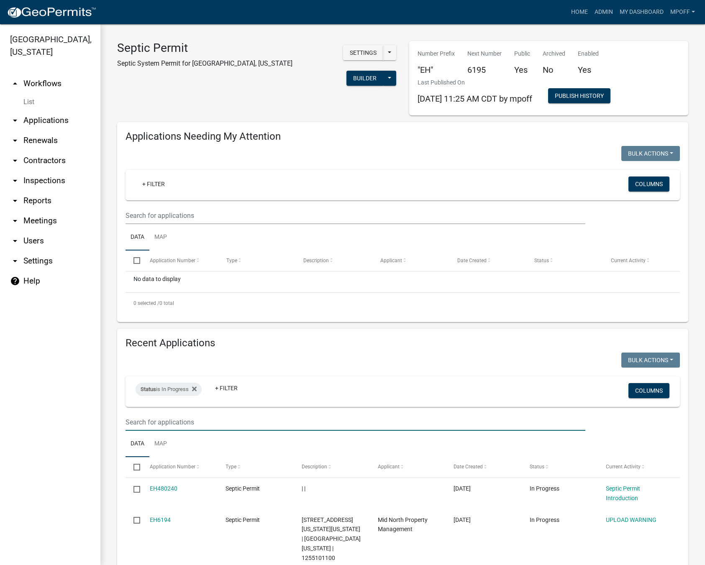
click at [156, 419] on input "text" at bounding box center [355, 422] width 460 height 17
click at [194, 390] on icon at bounding box center [194, 388] width 5 height 5
click at [145, 425] on input "text" at bounding box center [355, 422] width 460 height 17
click at [185, 424] on input "text" at bounding box center [355, 422] width 460 height 17
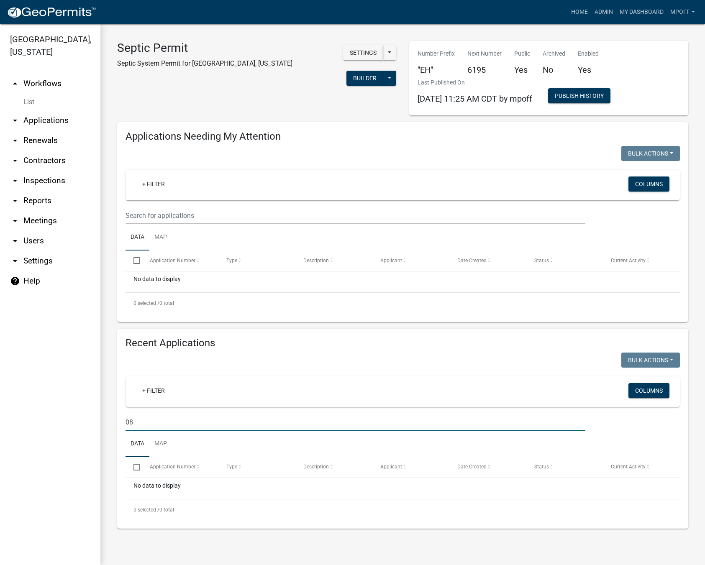
type input "0"
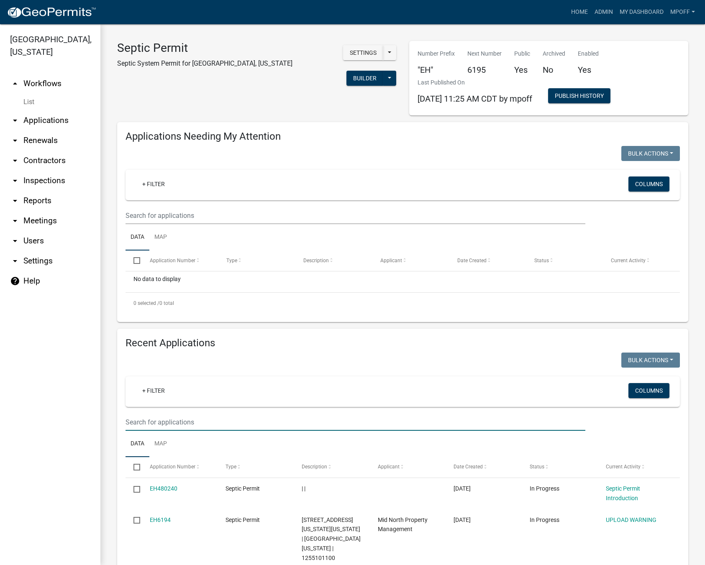
click at [176, 425] on input "text" at bounding box center [355, 422] width 460 height 17
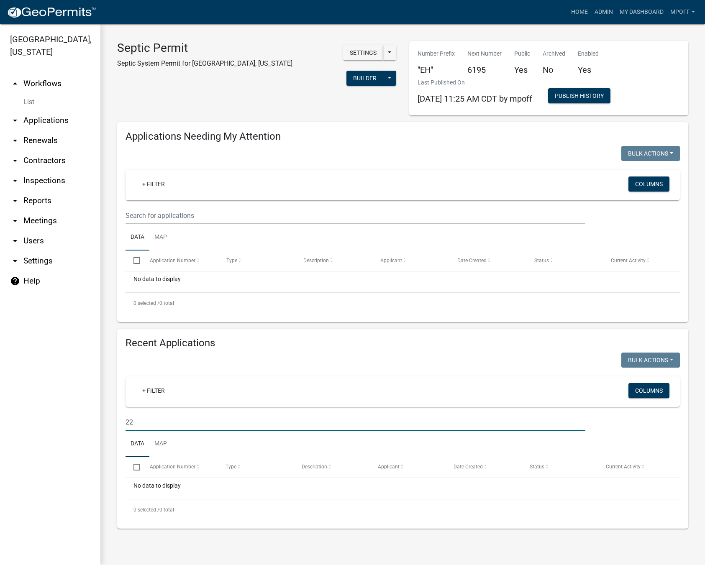
type input "2"
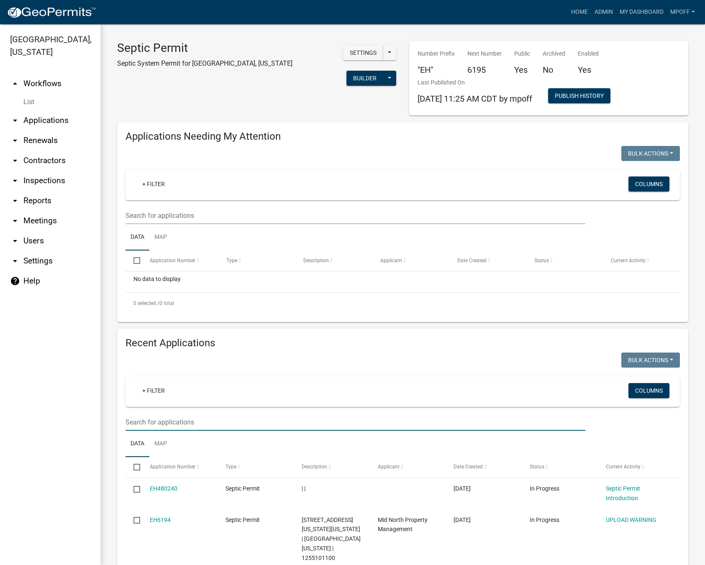
click at [177, 417] on input "text" at bounding box center [355, 422] width 460 height 17
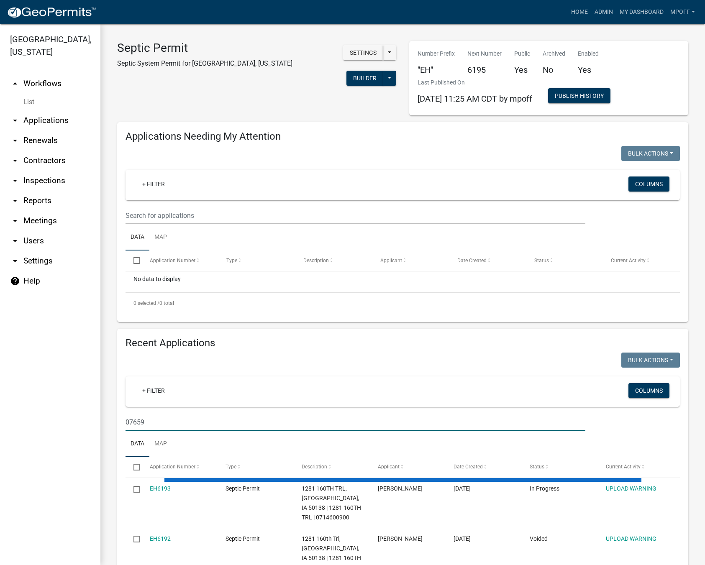
type input "076590"
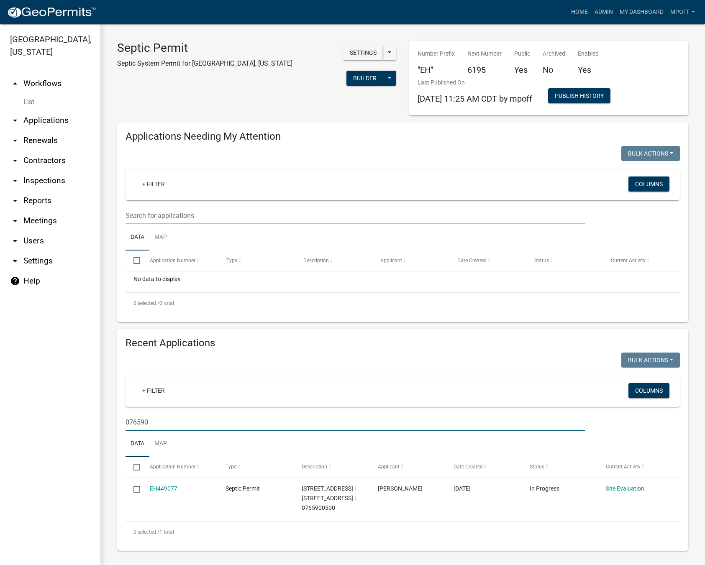
drag, startPoint x: 156, startPoint y: 421, endPoint x: 23, endPoint y: 420, distance: 132.2
click at [26, 419] on div "Marion County, Iowa arrow_drop_up Workflows List arrow_drop_down Applications S…" at bounding box center [352, 294] width 705 height 541
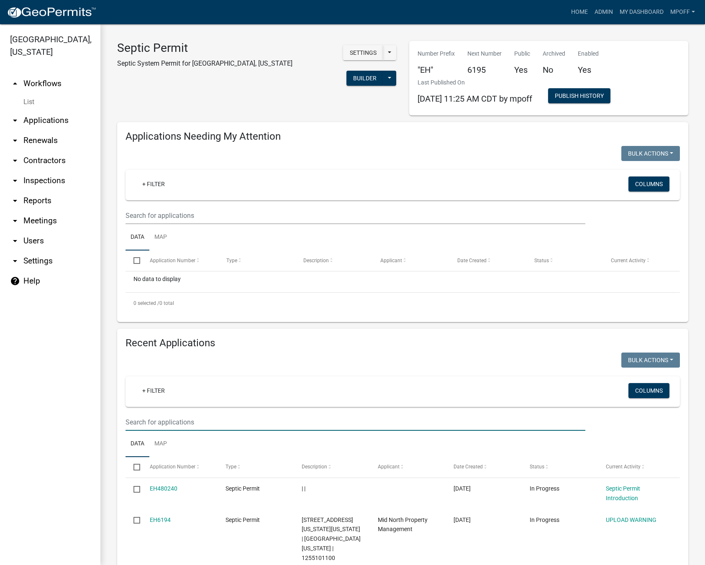
click at [163, 423] on input "text" at bounding box center [355, 422] width 460 height 17
type input "1916901500"
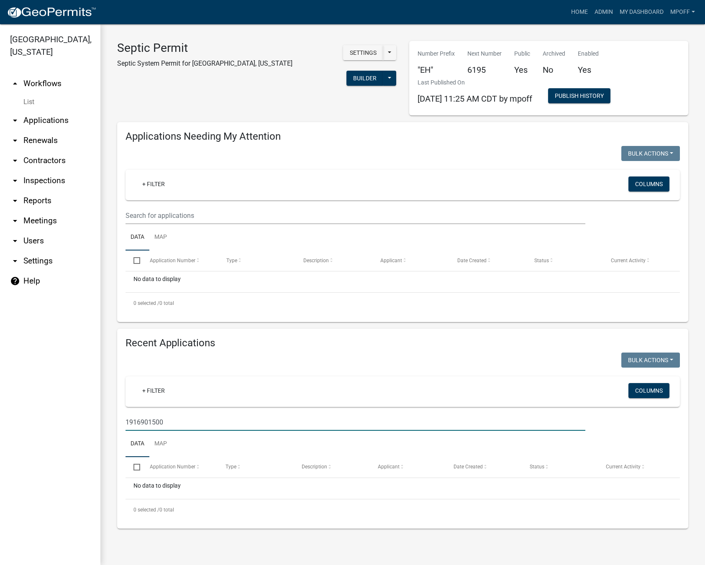
drag, startPoint x: 167, startPoint y: 420, endPoint x: 20, endPoint y: 441, distance: 148.7
click at [28, 419] on div "Marion County, Iowa arrow_drop_up Workflows List arrow_drop_down Applications S…" at bounding box center [352, 294] width 705 height 541
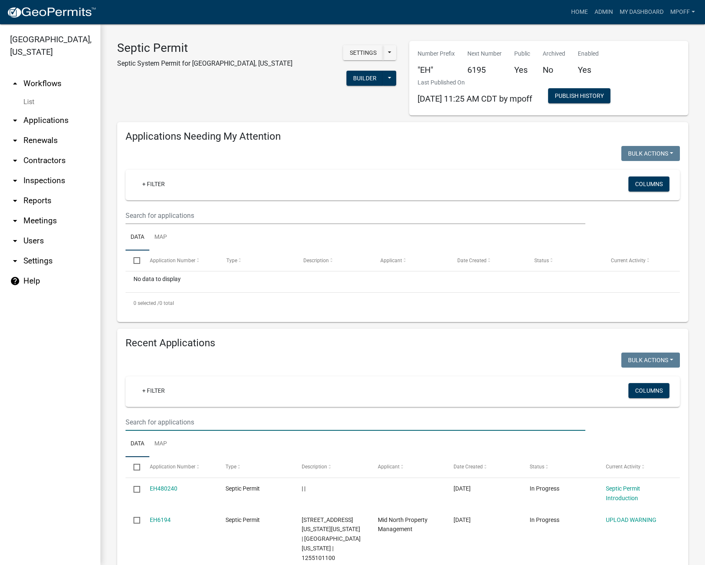
click at [169, 419] on input "text" at bounding box center [355, 422] width 460 height 17
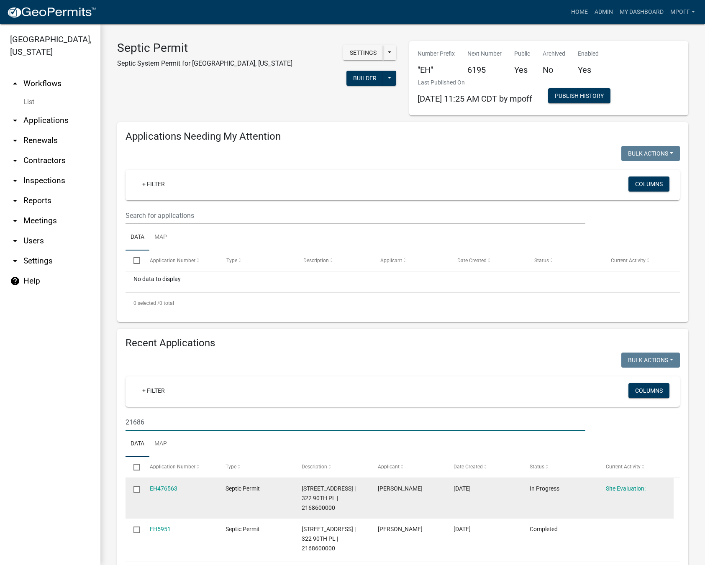
scroll to position [62, 0]
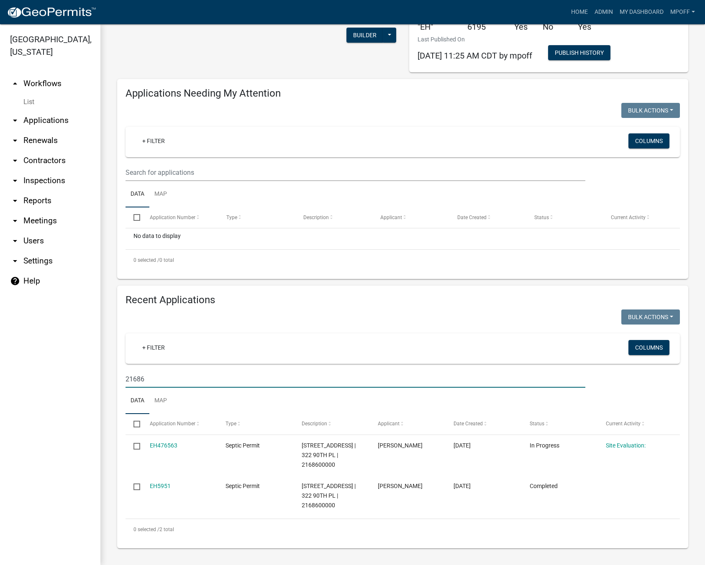
drag, startPoint x: 148, startPoint y: 361, endPoint x: 84, endPoint y: 358, distance: 64.9
click at [84, 358] on div "Marion County, Iowa arrow_drop_up Workflows List arrow_drop_down Applications S…" at bounding box center [352, 294] width 705 height 541
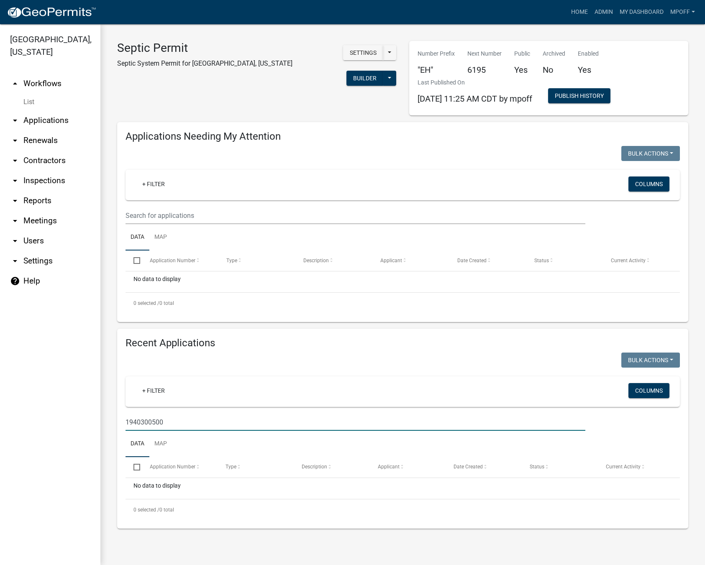
scroll to position [0, 0]
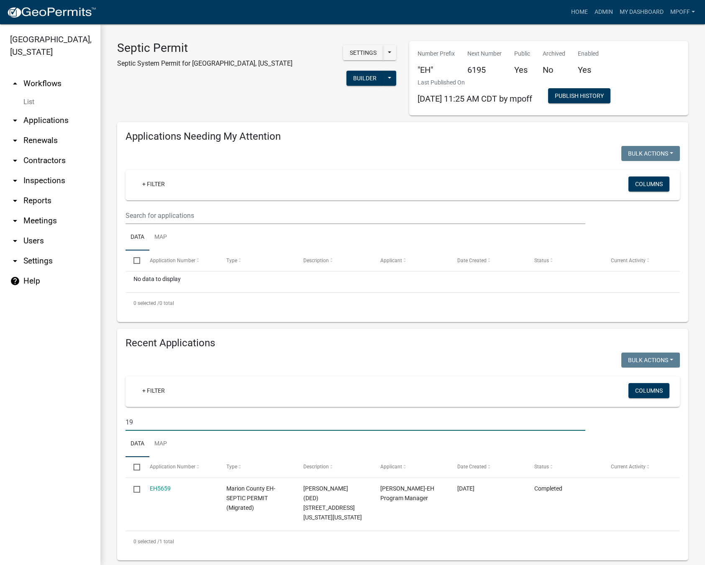
type input "1"
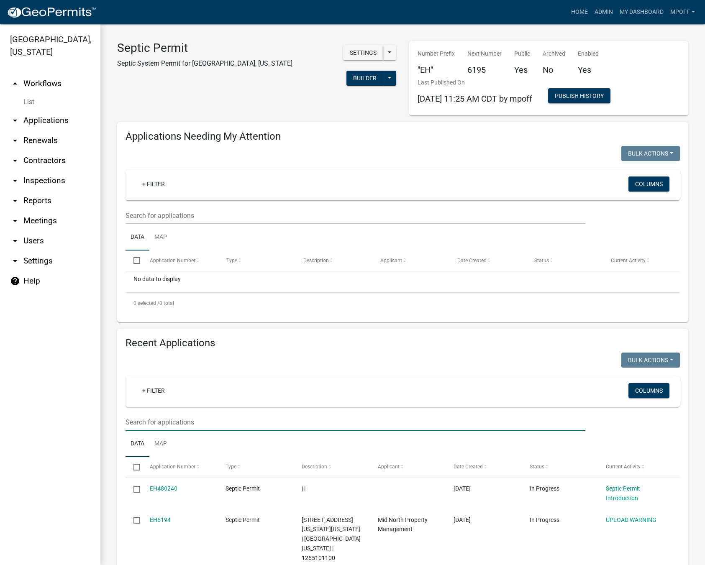
click at [167, 424] on input "text" at bounding box center [355, 422] width 460 height 17
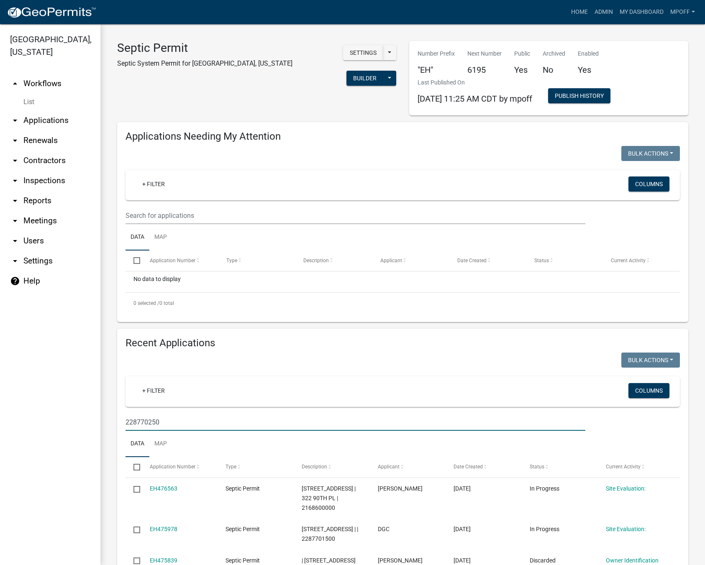
type input "2287702500"
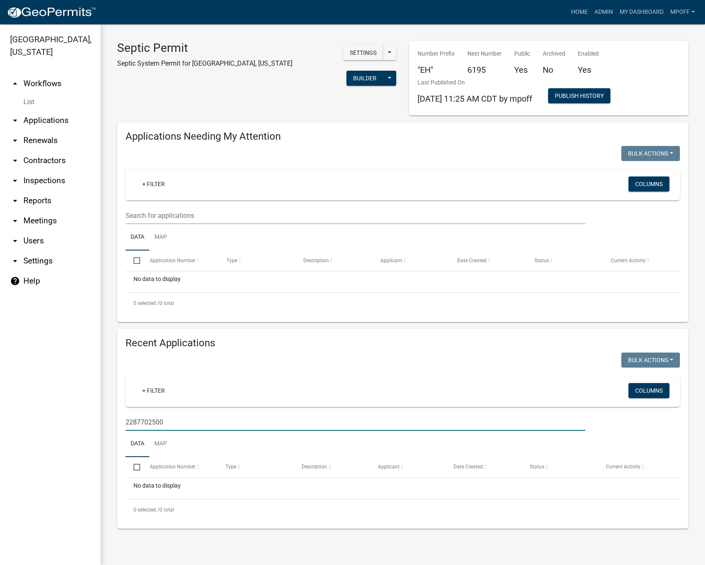
drag, startPoint x: 166, startPoint y: 425, endPoint x: 75, endPoint y: 427, distance: 90.8
click at [79, 426] on div "Marion County, Iowa arrow_drop_up Workflows List arrow_drop_down Applications S…" at bounding box center [352, 294] width 705 height 541
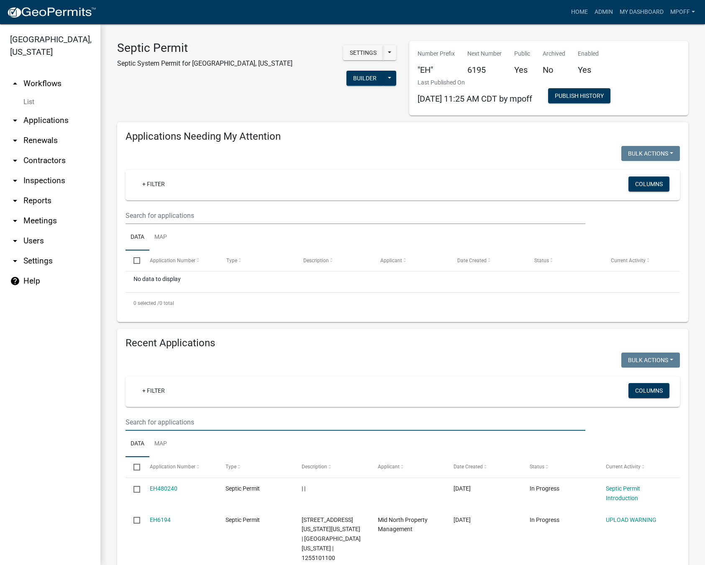
click at [148, 423] on input "text" at bounding box center [355, 422] width 460 height 17
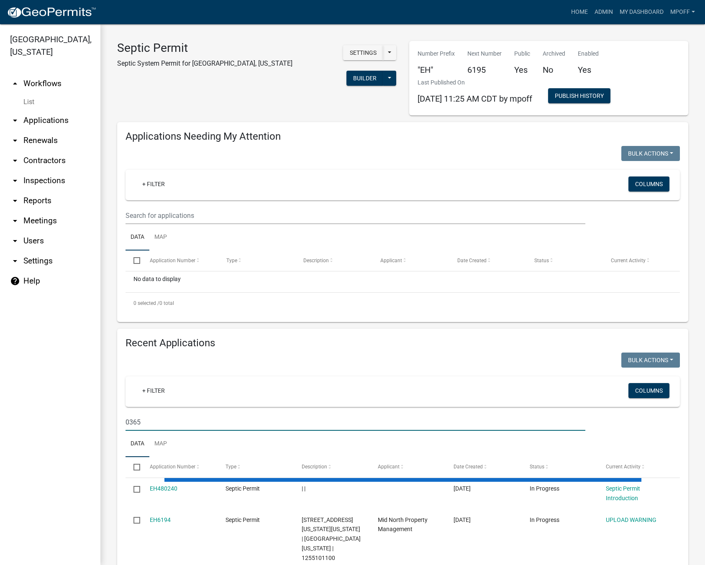
type input "03651"
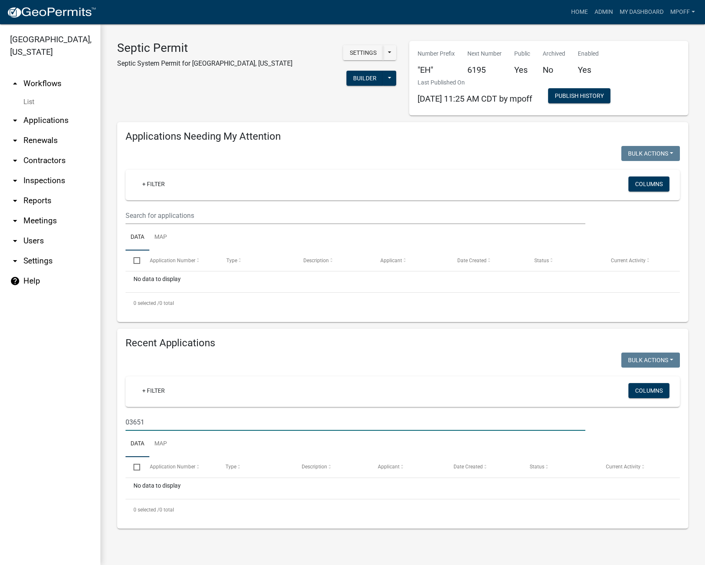
drag, startPoint x: 153, startPoint y: 427, endPoint x: 43, endPoint y: 441, distance: 110.0
click at [51, 437] on div "Marion County, Iowa arrow_drop_up Workflows List arrow_drop_down Applications S…" at bounding box center [352, 294] width 705 height 541
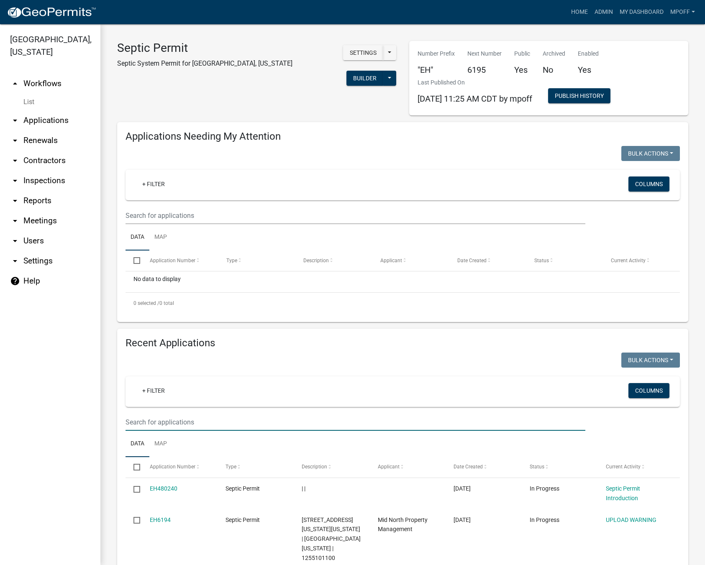
click at [161, 422] on input "text" at bounding box center [355, 422] width 460 height 17
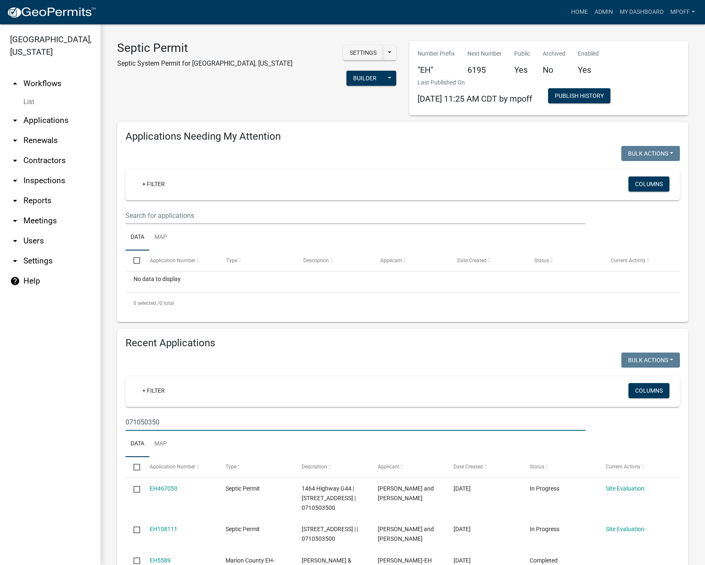
type input "0710503500"
drag, startPoint x: 178, startPoint y: 424, endPoint x: 54, endPoint y: 422, distance: 123.8
click at [56, 421] on div "Marion County, Iowa arrow_drop_up Workflows List arrow_drop_down Applications S…" at bounding box center [352, 294] width 705 height 541
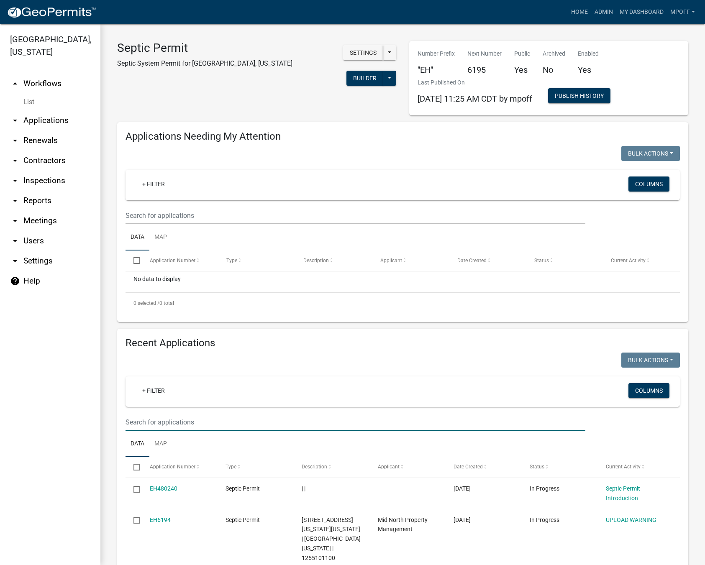
click at [233, 427] on input "text" at bounding box center [355, 422] width 460 height 17
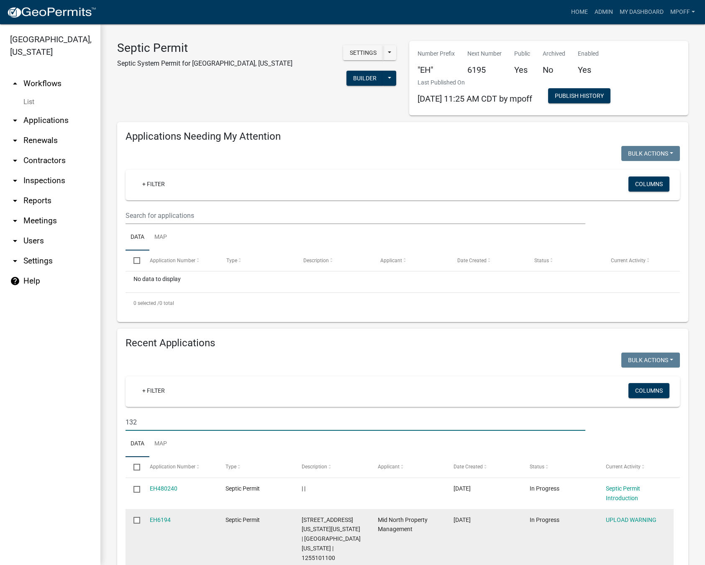
type input "1323"
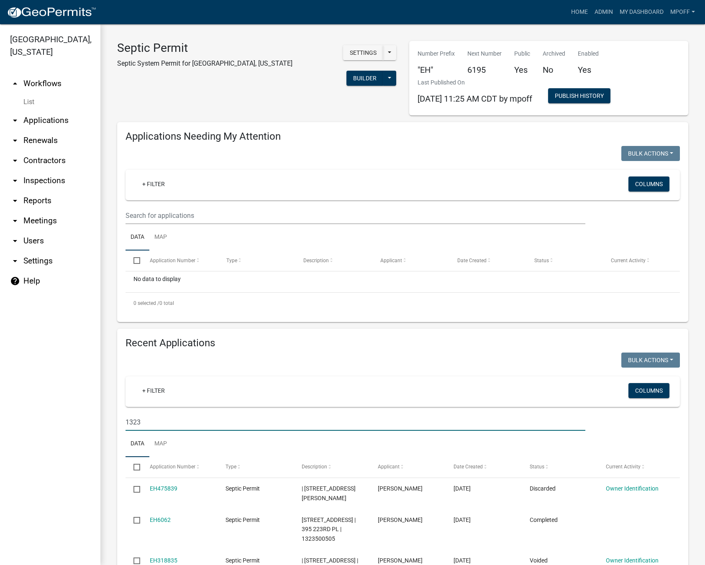
drag, startPoint x: 155, startPoint y: 423, endPoint x: 33, endPoint y: 442, distance: 123.2
click at [35, 440] on div "Marion County, Iowa arrow_drop_up Workflows List arrow_drop_down Applications S…" at bounding box center [352, 294] width 705 height 541
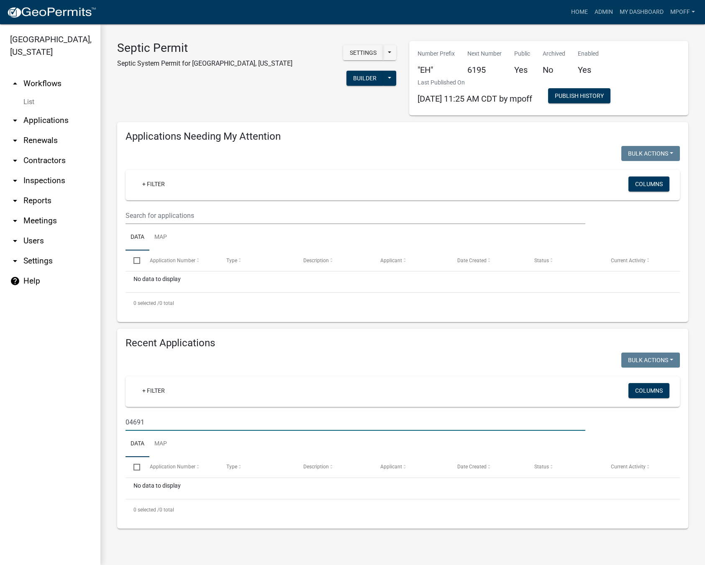
type input "04691"
drag, startPoint x: 153, startPoint y: 420, endPoint x: 51, endPoint y: 426, distance: 103.0
click at [51, 426] on div "Marion County, Iowa arrow_drop_up Workflows List arrow_drop_down Applications S…" at bounding box center [352, 294] width 705 height 541
